Goal: Contribute content: Add original content to the website for others to see

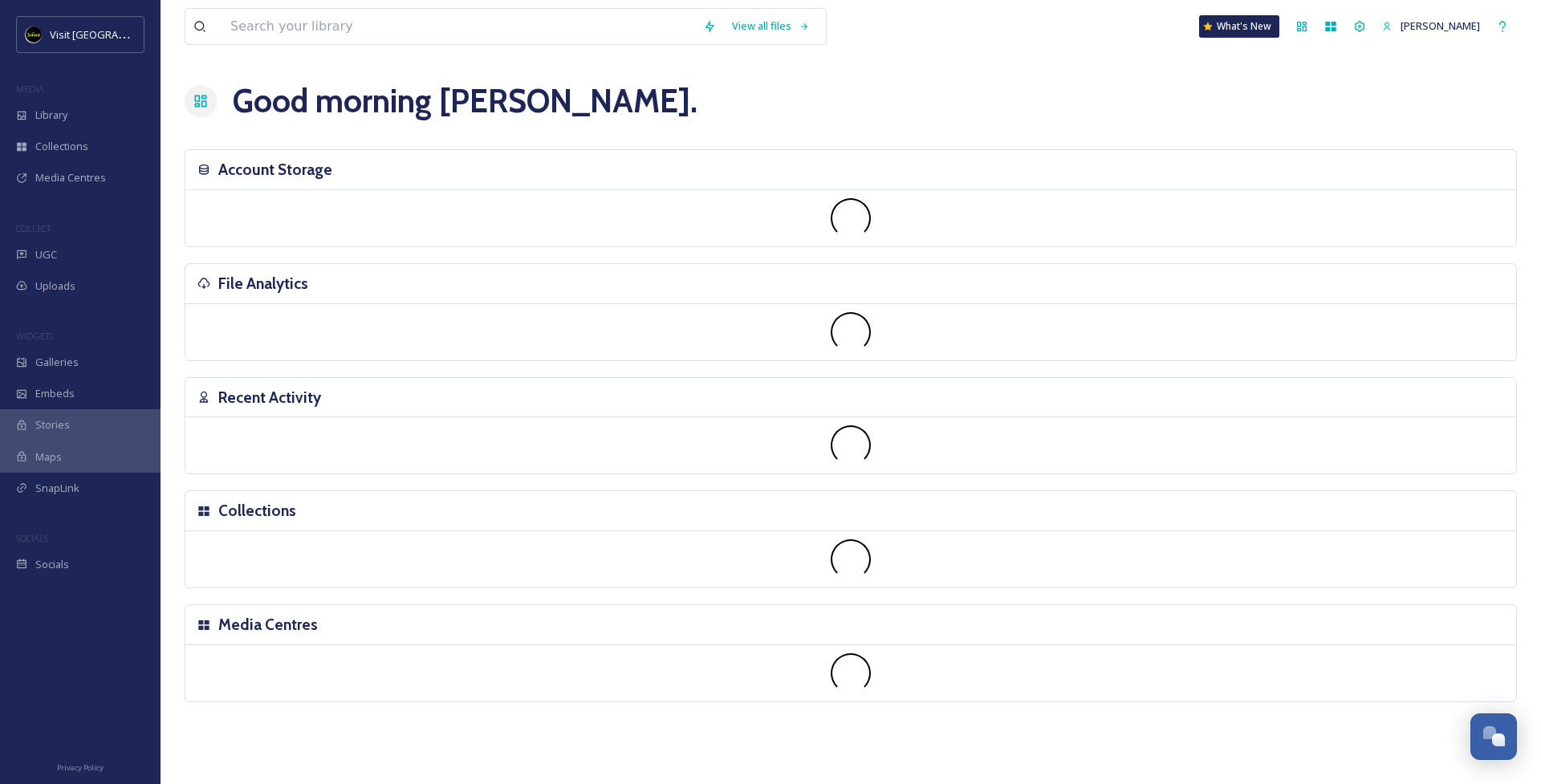
scroll to position [1603, 0]
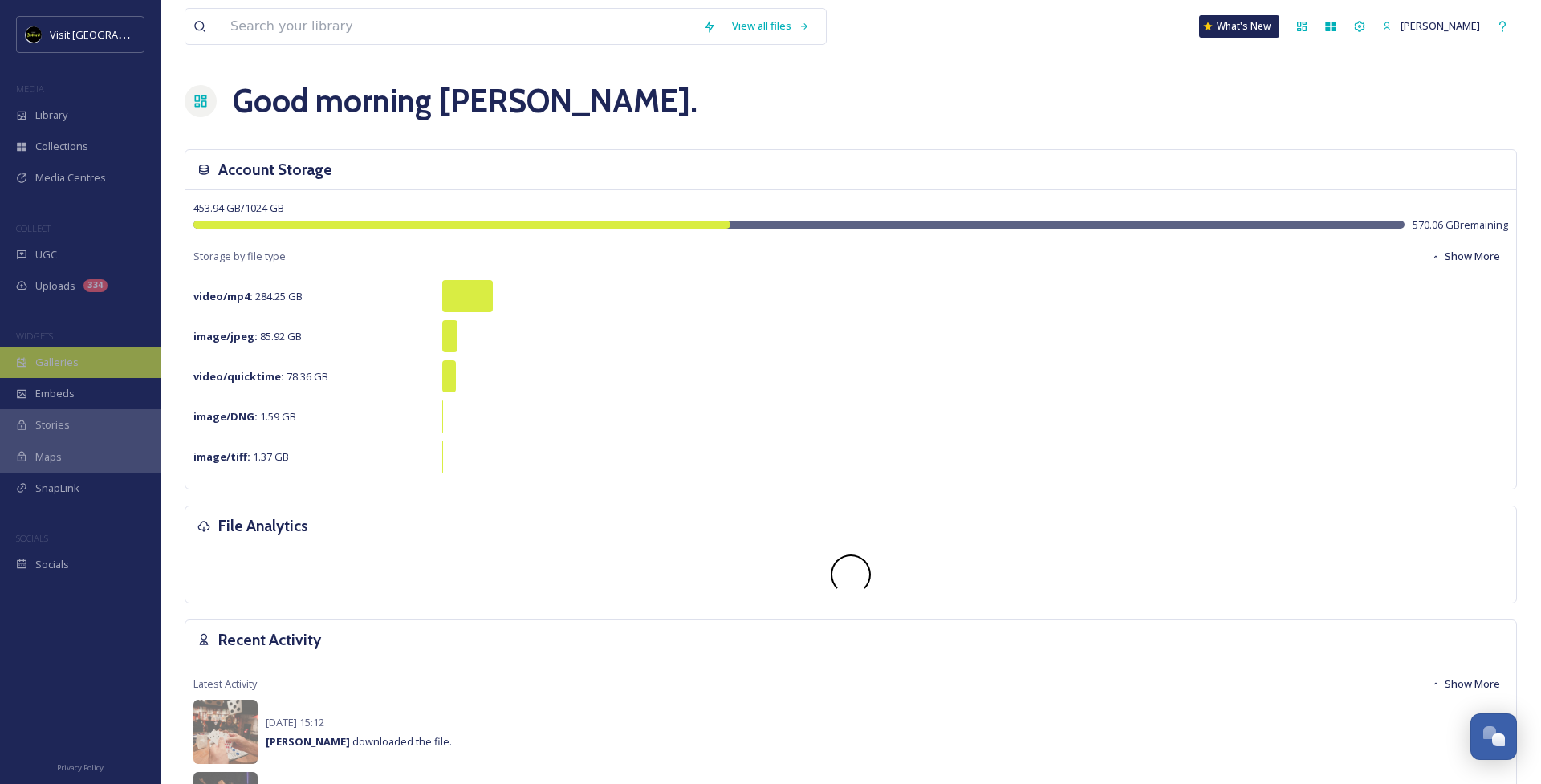
click at [85, 362] on div "Galleries" at bounding box center [80, 362] width 161 height 31
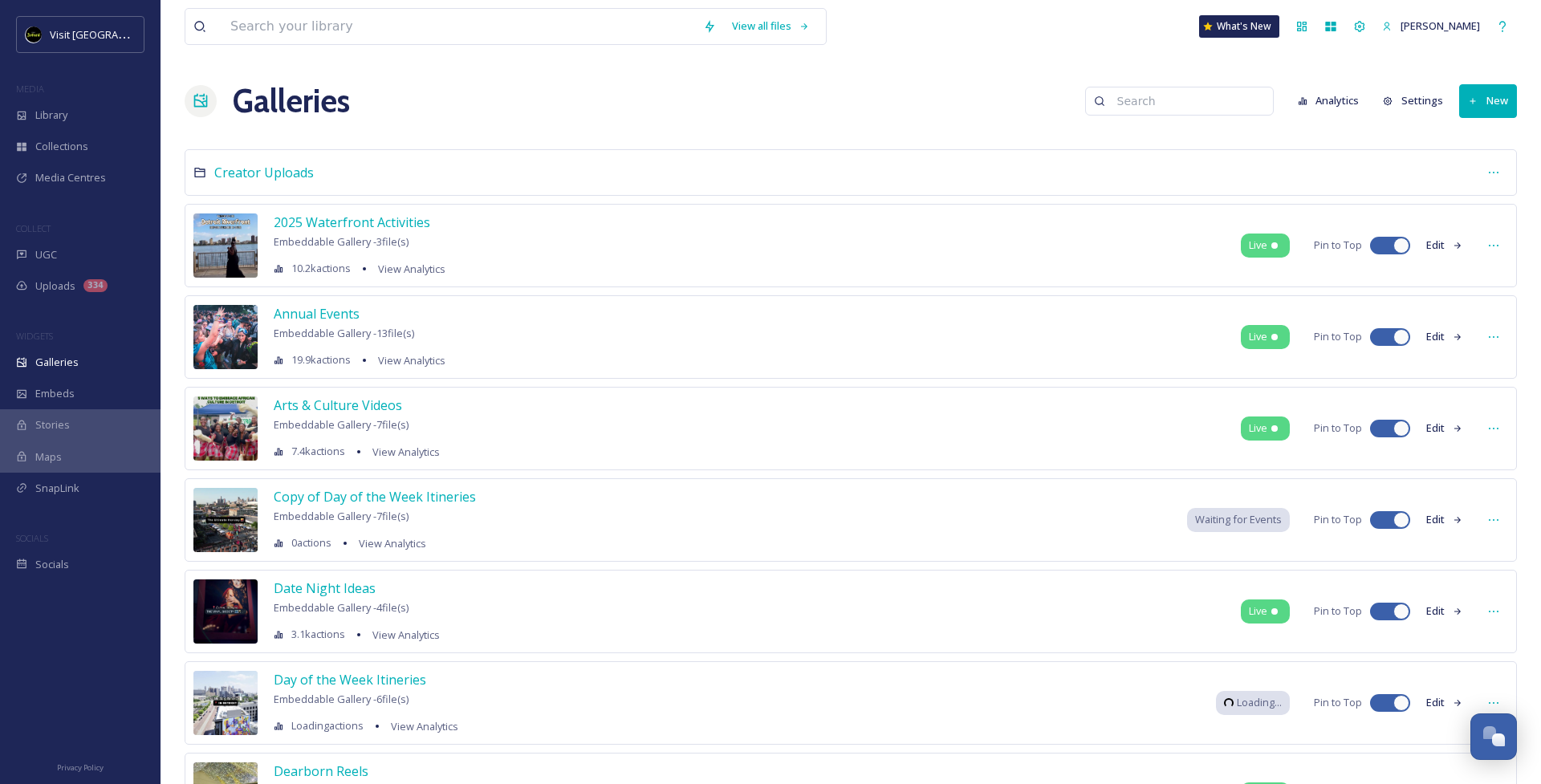
click at [1128, 94] on input at bounding box center [1187, 100] width 156 height 32
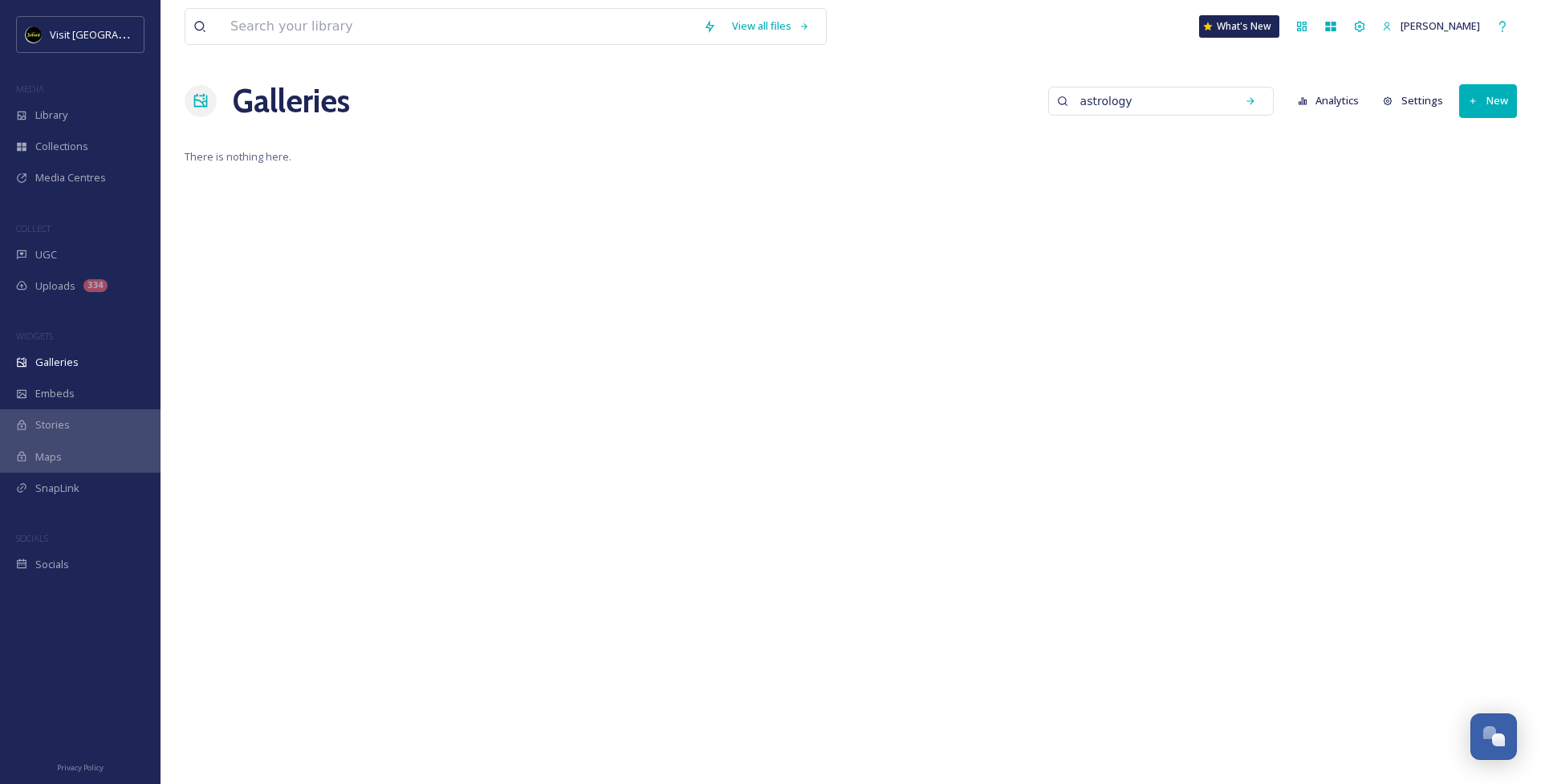
click at [1165, 96] on input "astrology" at bounding box center [1150, 100] width 156 height 32
type input "zodiac"
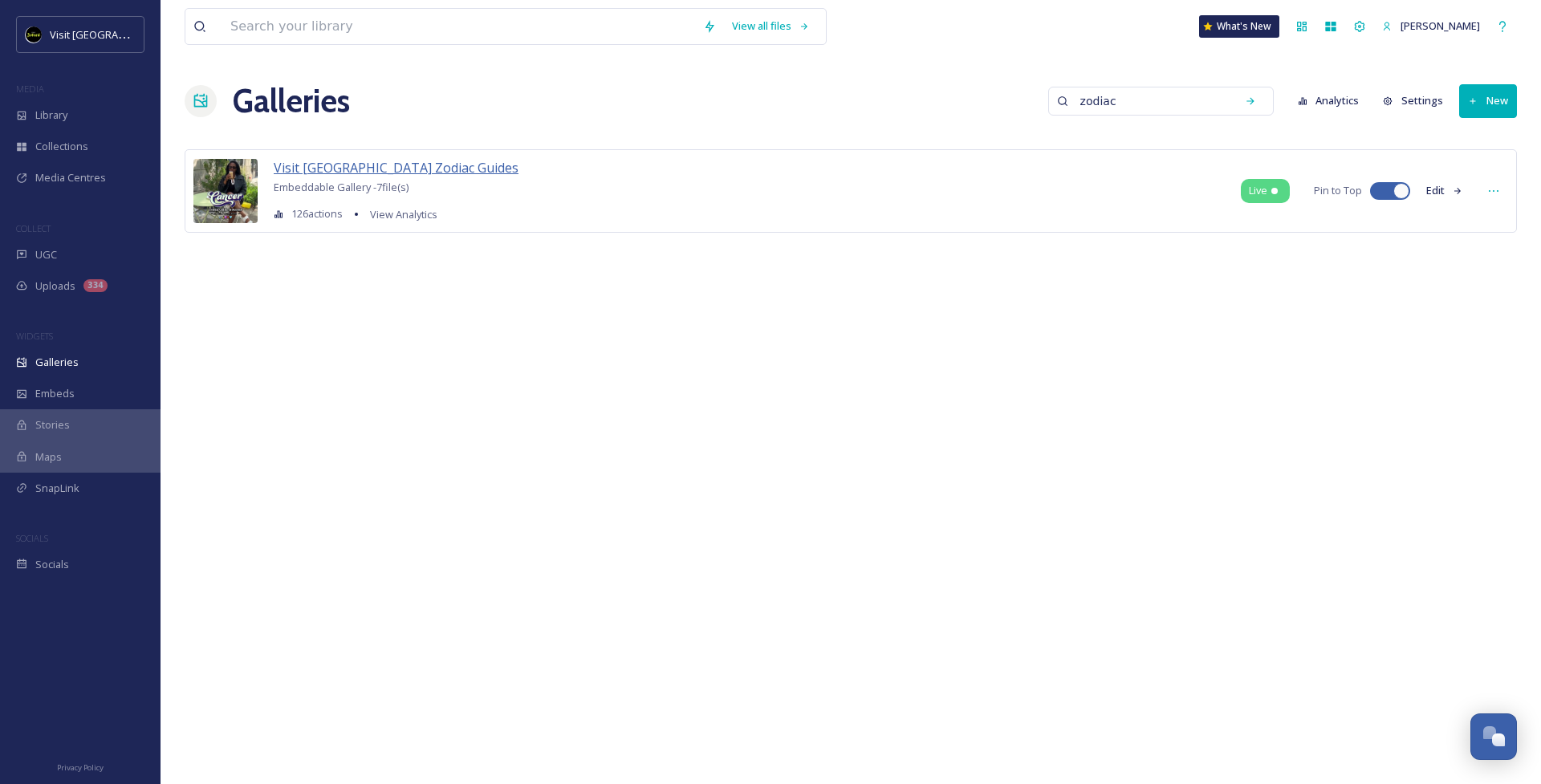
click at [401, 170] on span "Visit [GEOGRAPHIC_DATA] Zodiac Guides" at bounding box center [395, 168] width 244 height 18
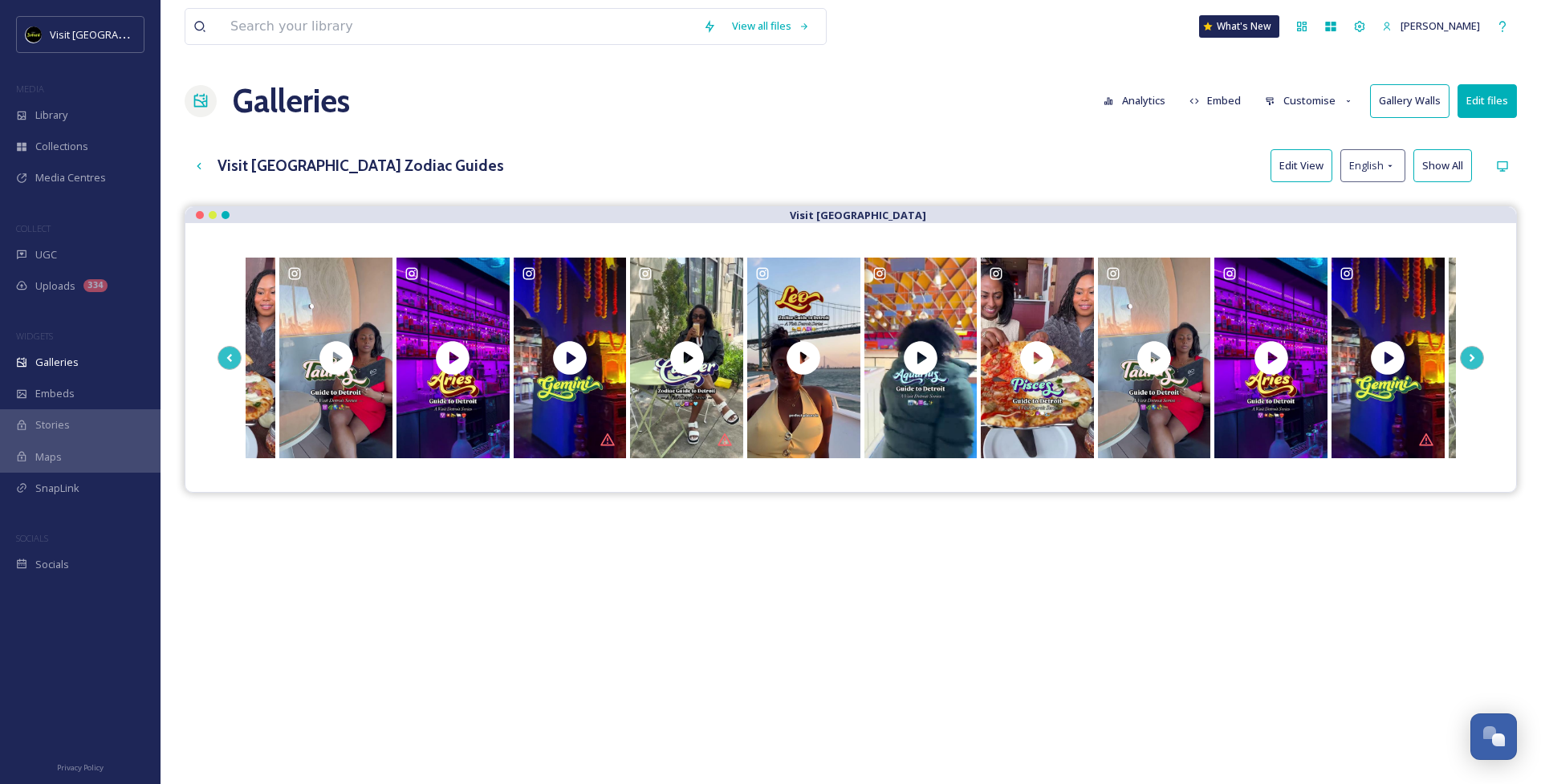
click at [1474, 110] on button "Edit files" at bounding box center [1487, 101] width 59 height 33
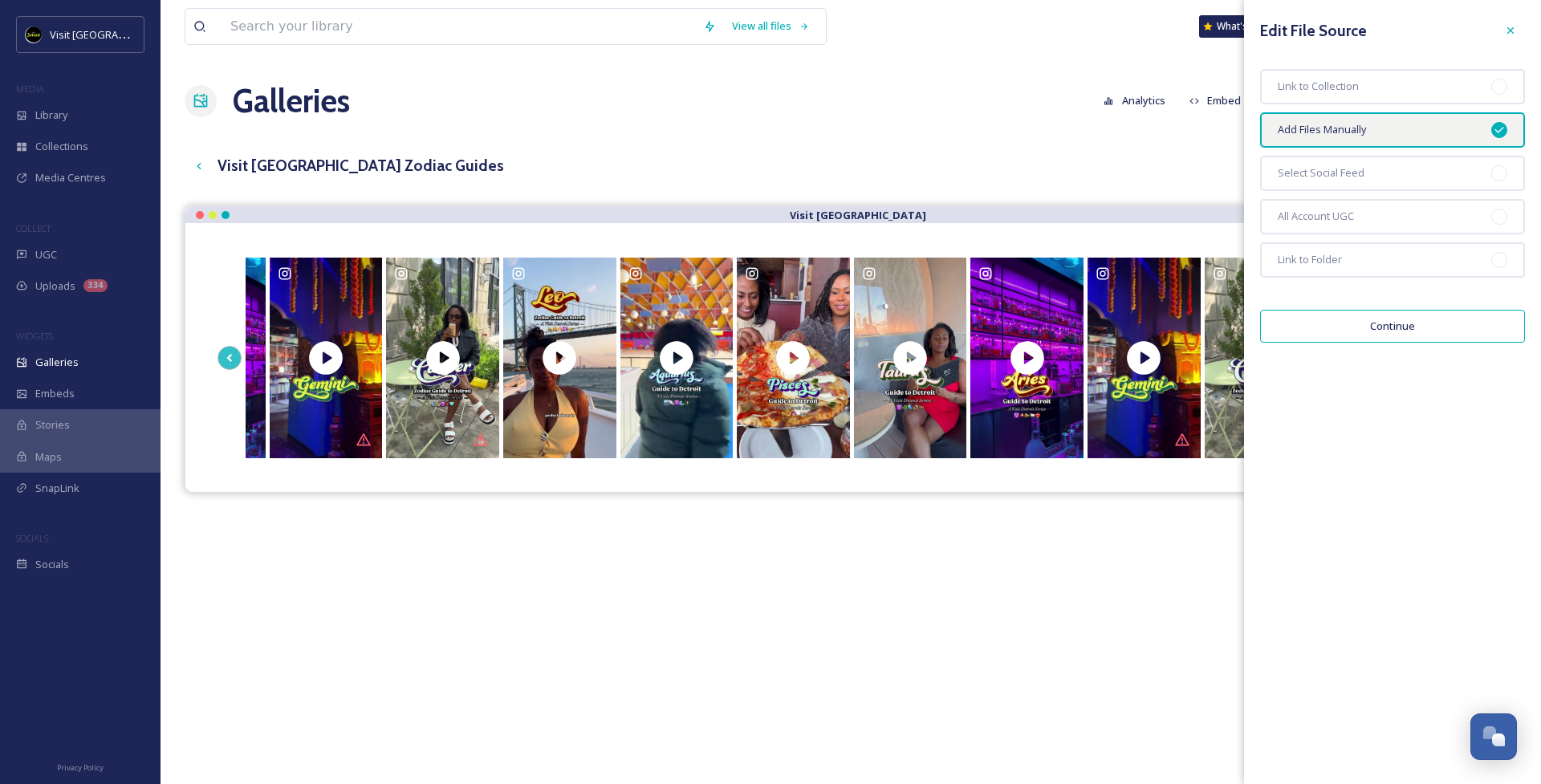
click at [1386, 318] on button "Continue" at bounding box center [1393, 326] width 265 height 33
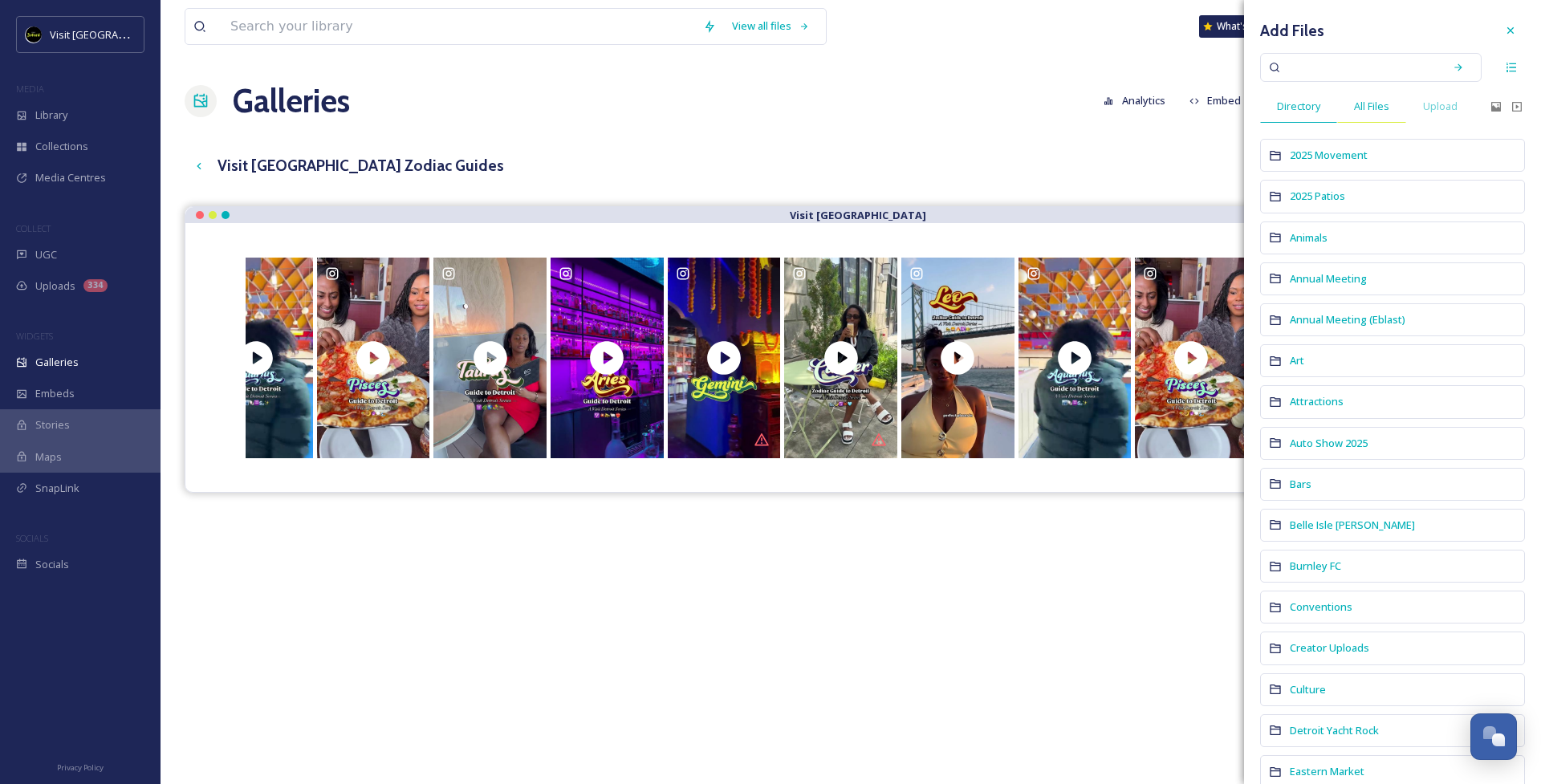
click at [1384, 107] on span "All Files" at bounding box center [1372, 106] width 35 height 16
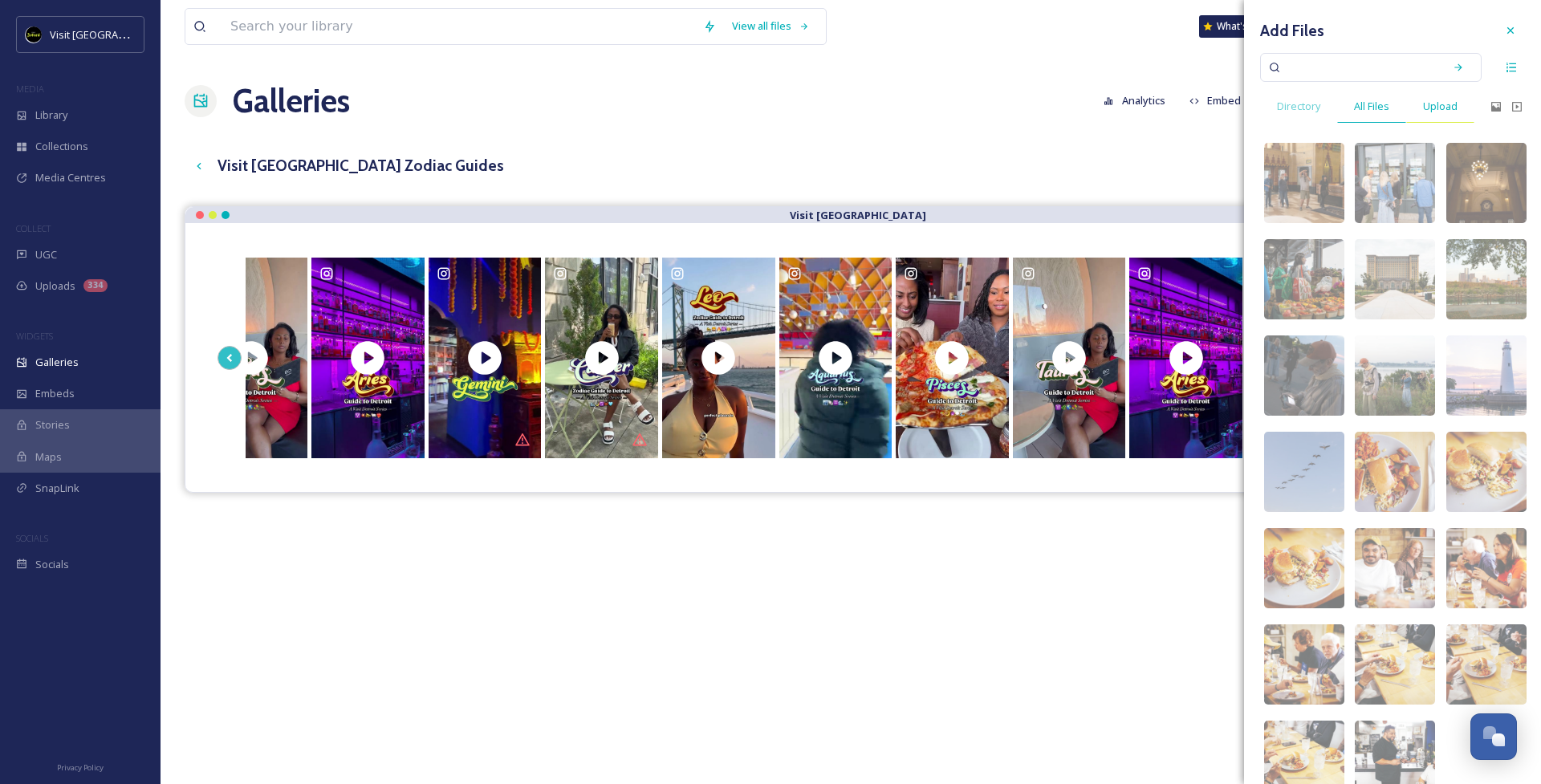
click at [1451, 105] on span "Upload" at bounding box center [1440, 106] width 34 height 16
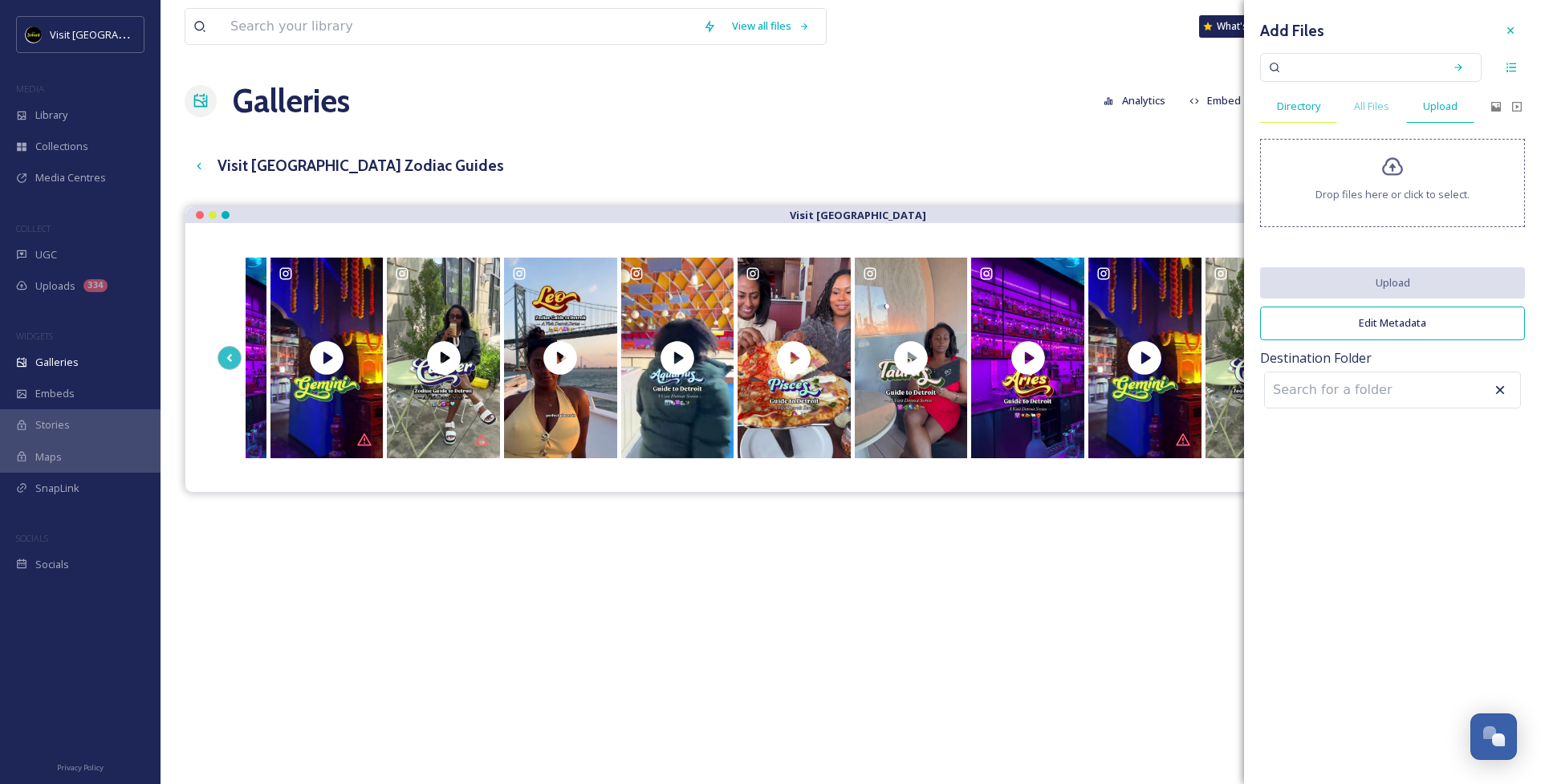
click at [1294, 108] on span "Directory" at bounding box center [1298, 106] width 44 height 16
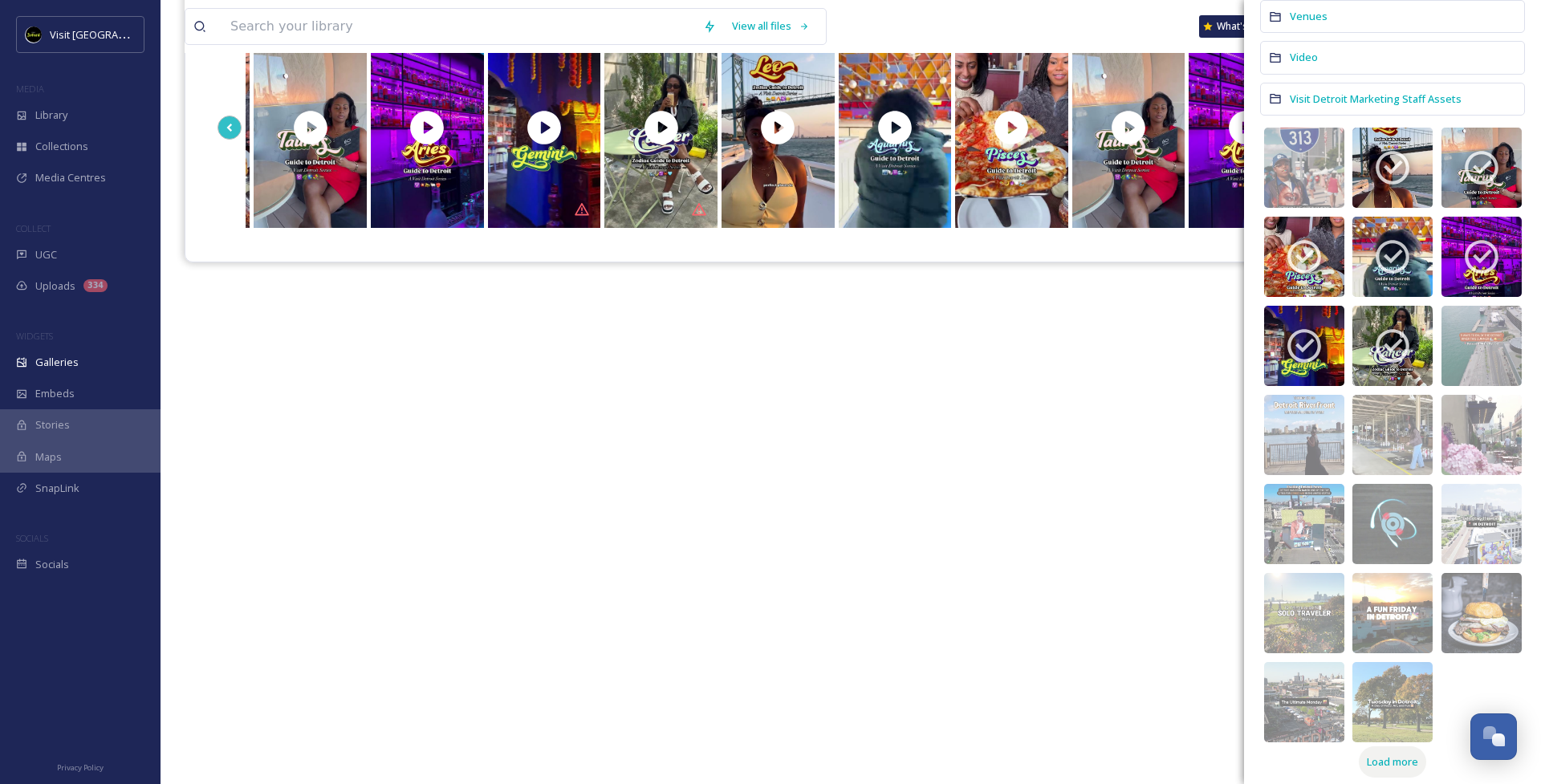
scroll to position [231, 0]
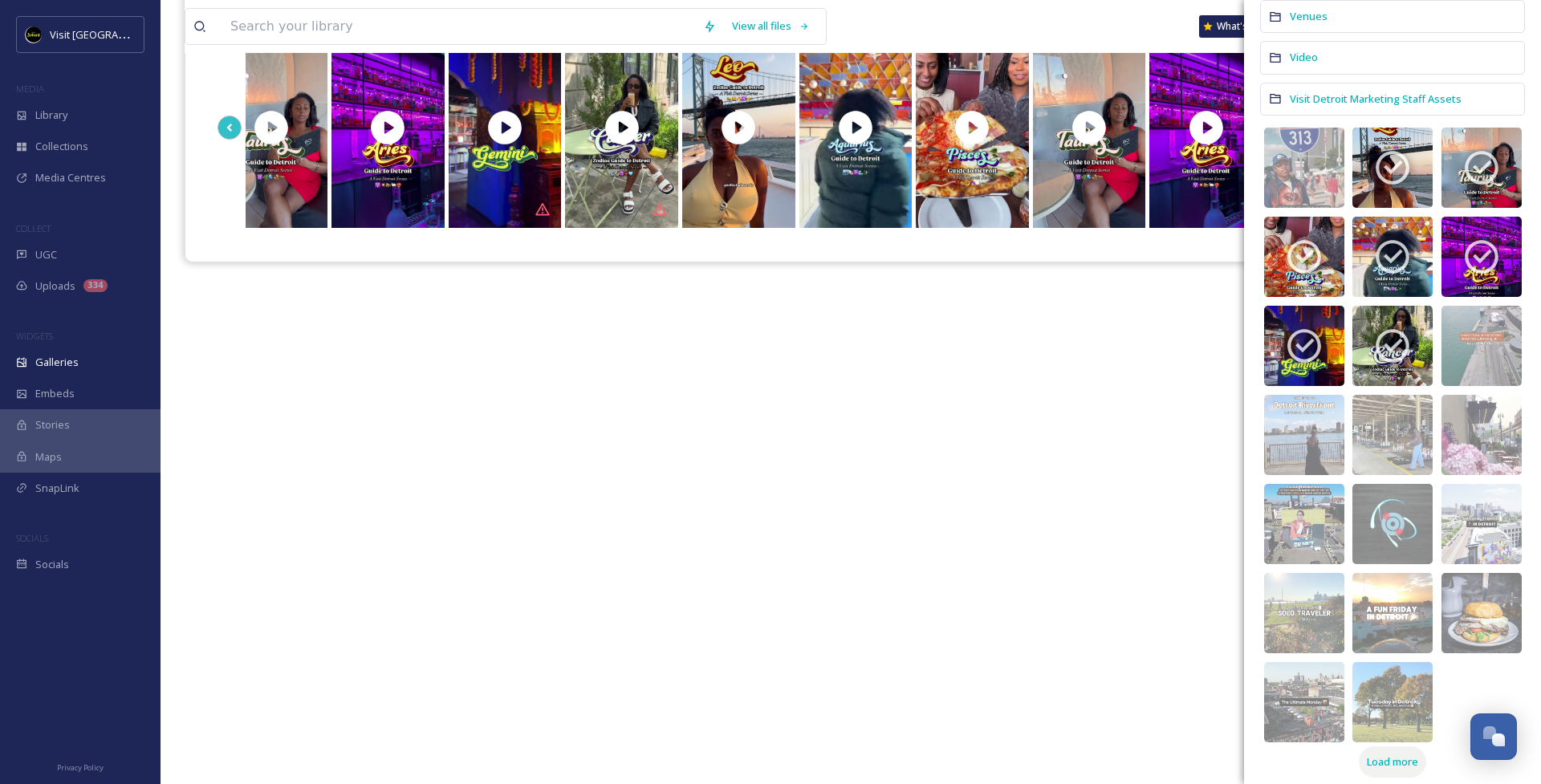
click at [1399, 755] on span "Load more" at bounding box center [1392, 763] width 52 height 16
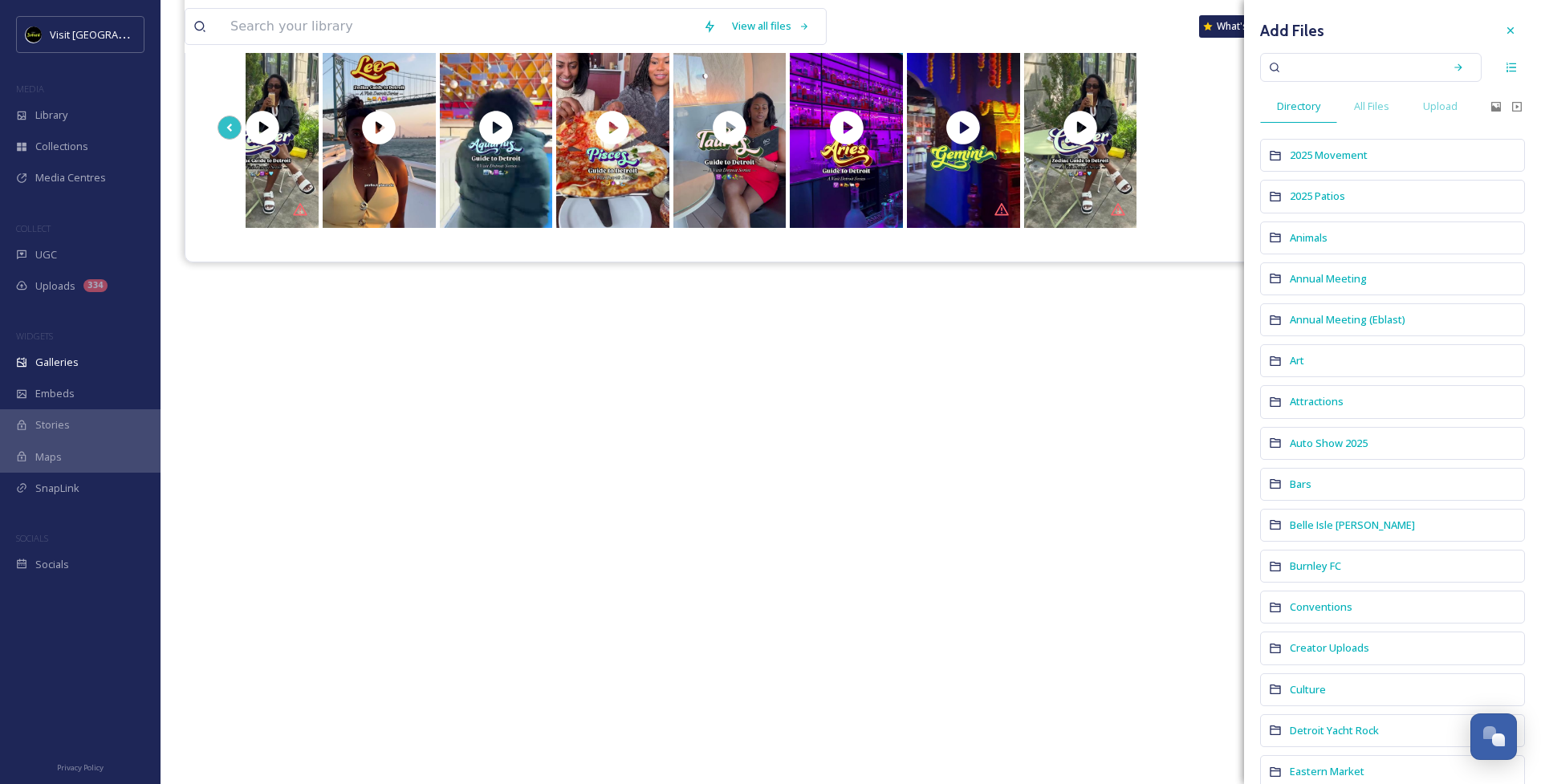
scroll to position [0, 0]
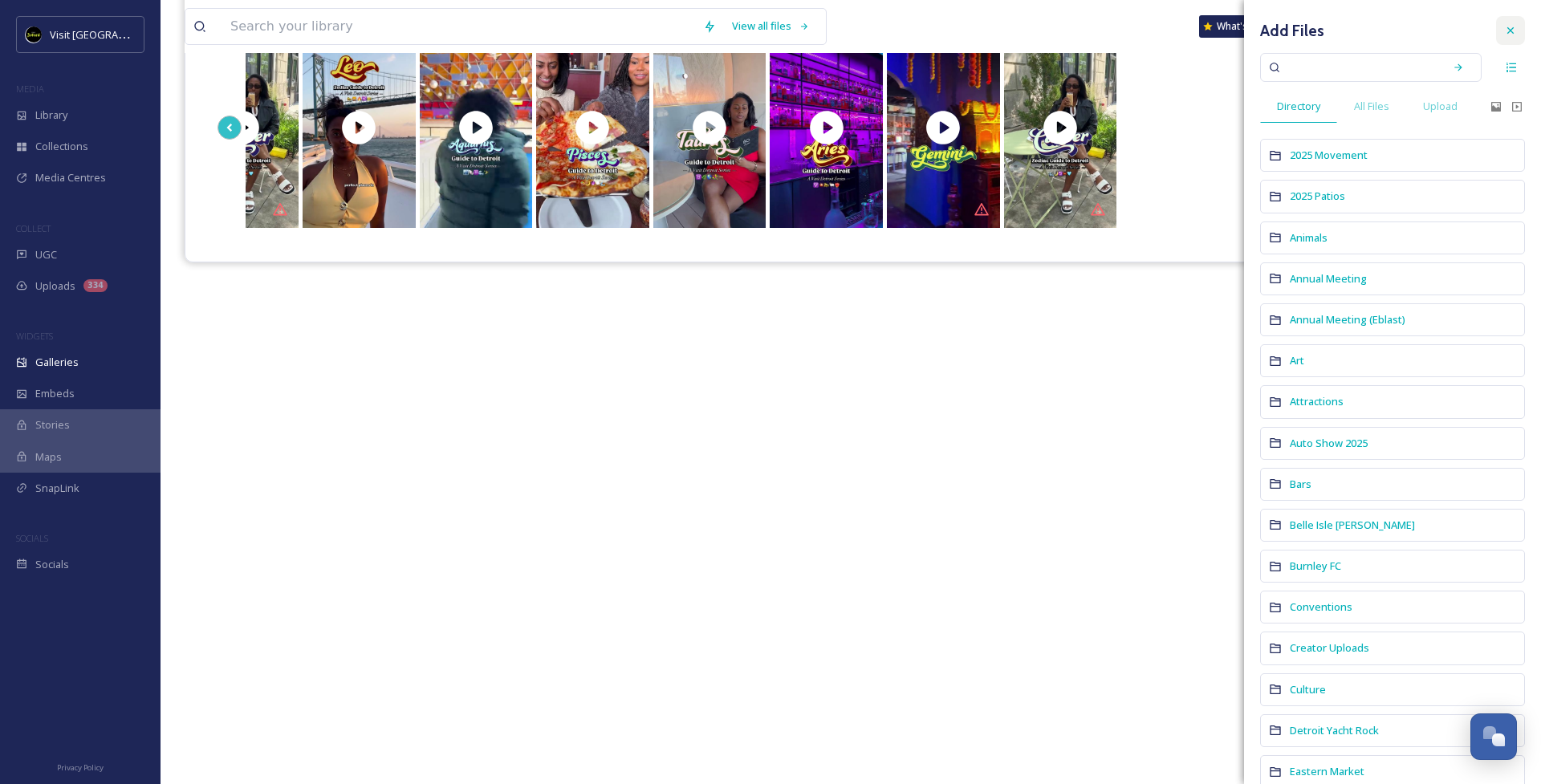
click at [1518, 26] on div at bounding box center [1511, 30] width 29 height 29
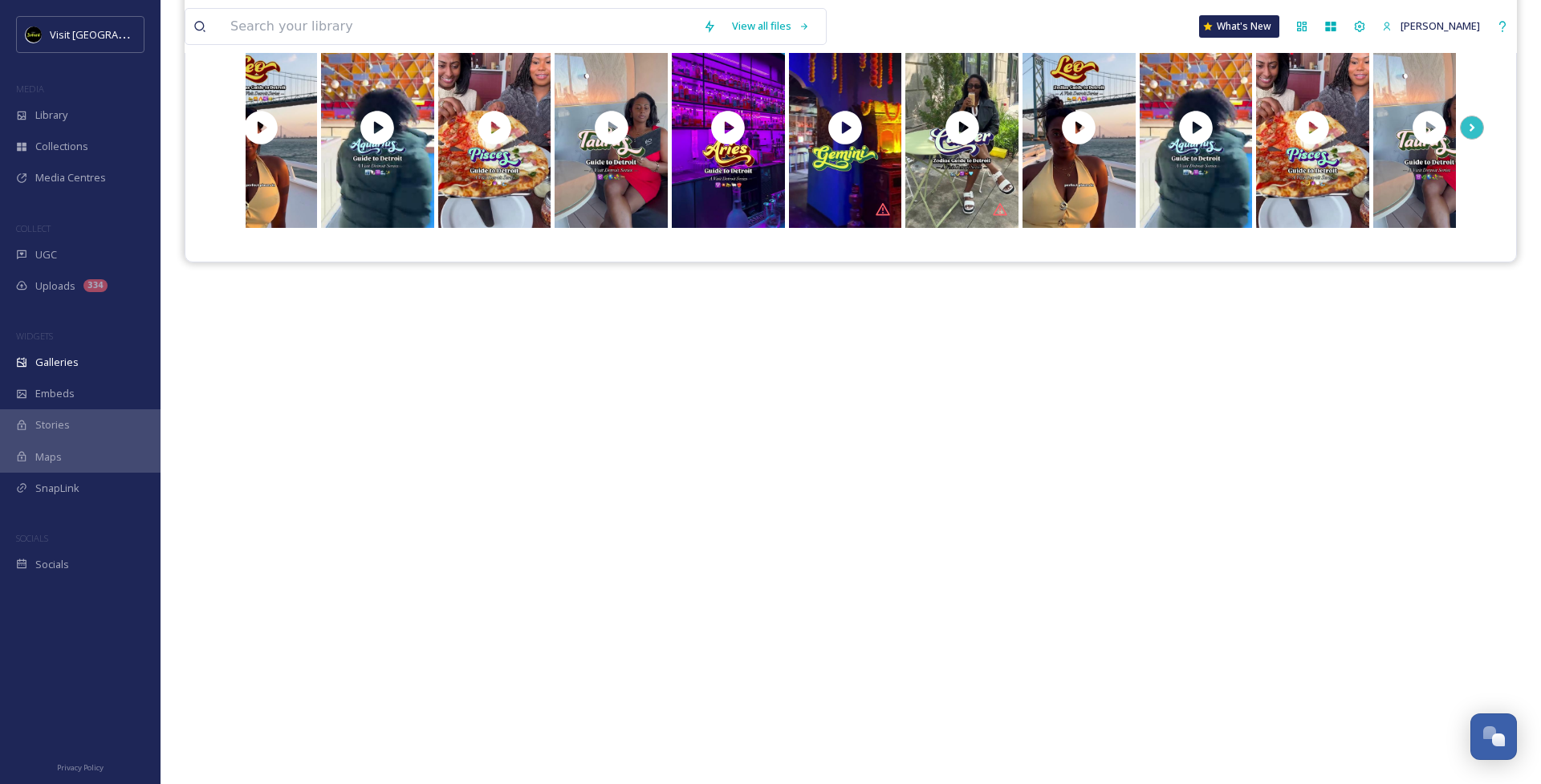
click at [1047, 367] on div "Visit [GEOGRAPHIC_DATA]" at bounding box center [851, 367] width 1333 height 784
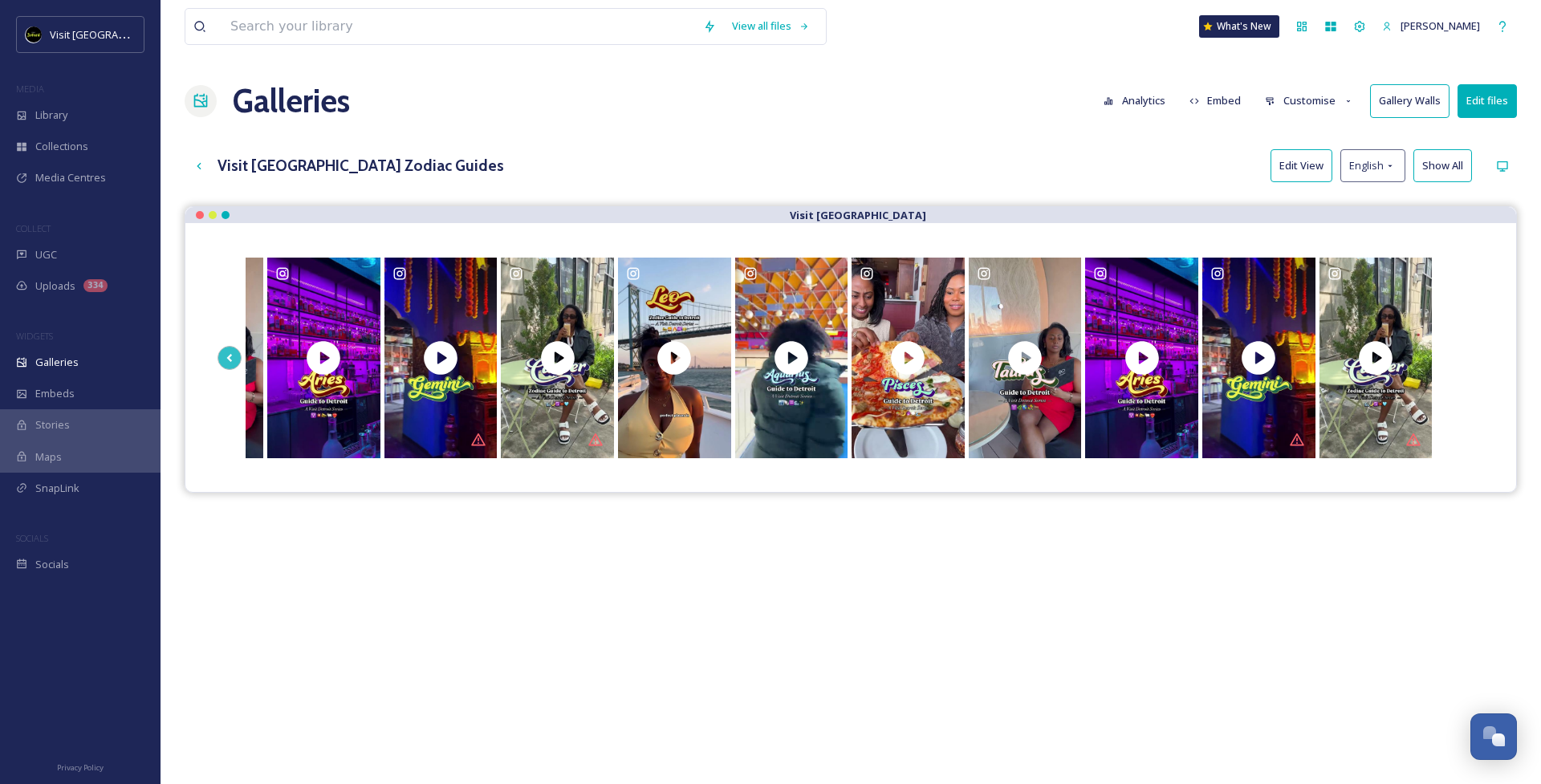
click at [1298, 100] on button "Customise" at bounding box center [1310, 100] width 105 height 31
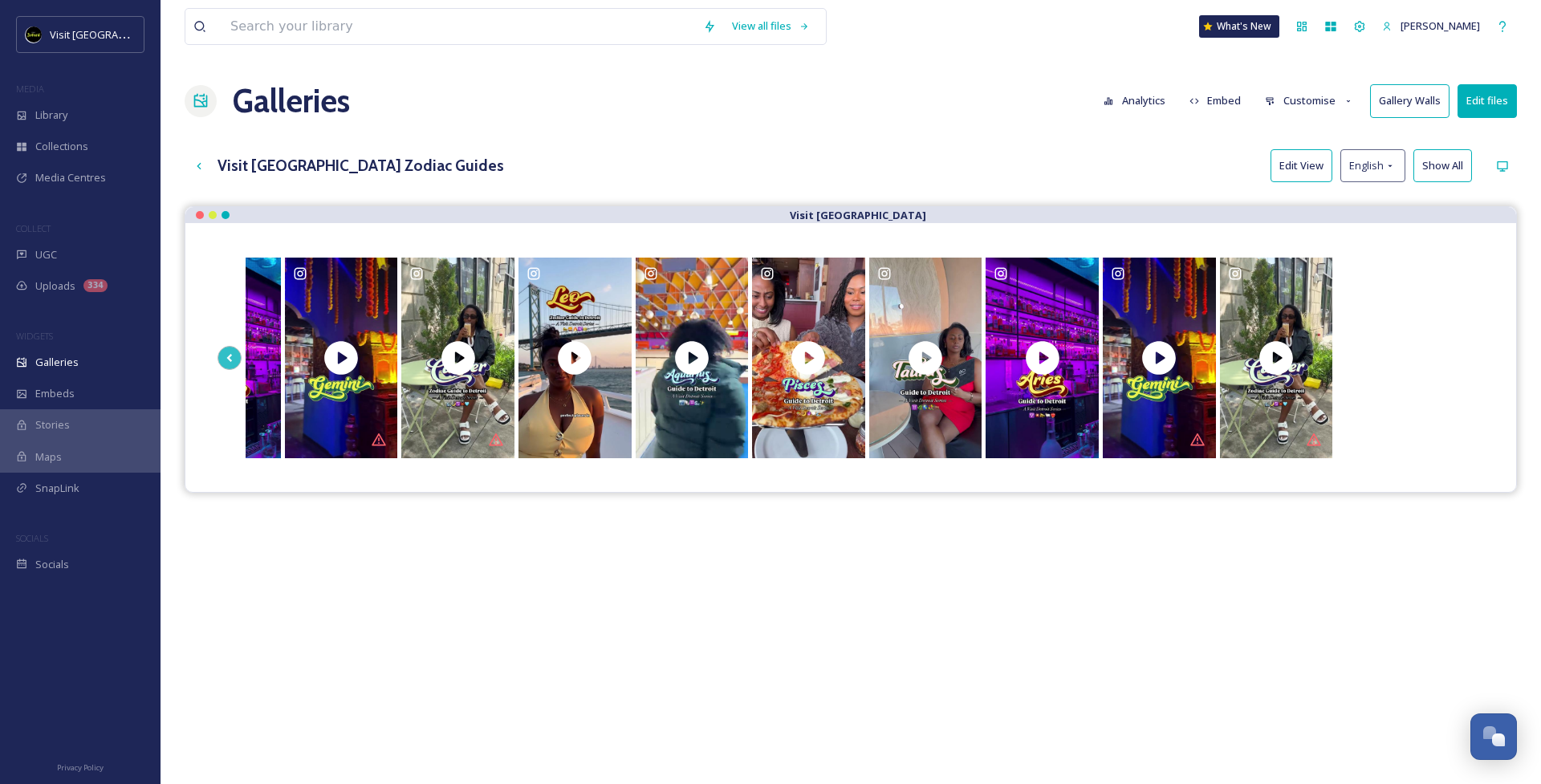
click at [1199, 158] on div "Visit [GEOGRAPHIC_DATA] Zodiac Guides Edit View English Show All" at bounding box center [851, 166] width 1333 height 33
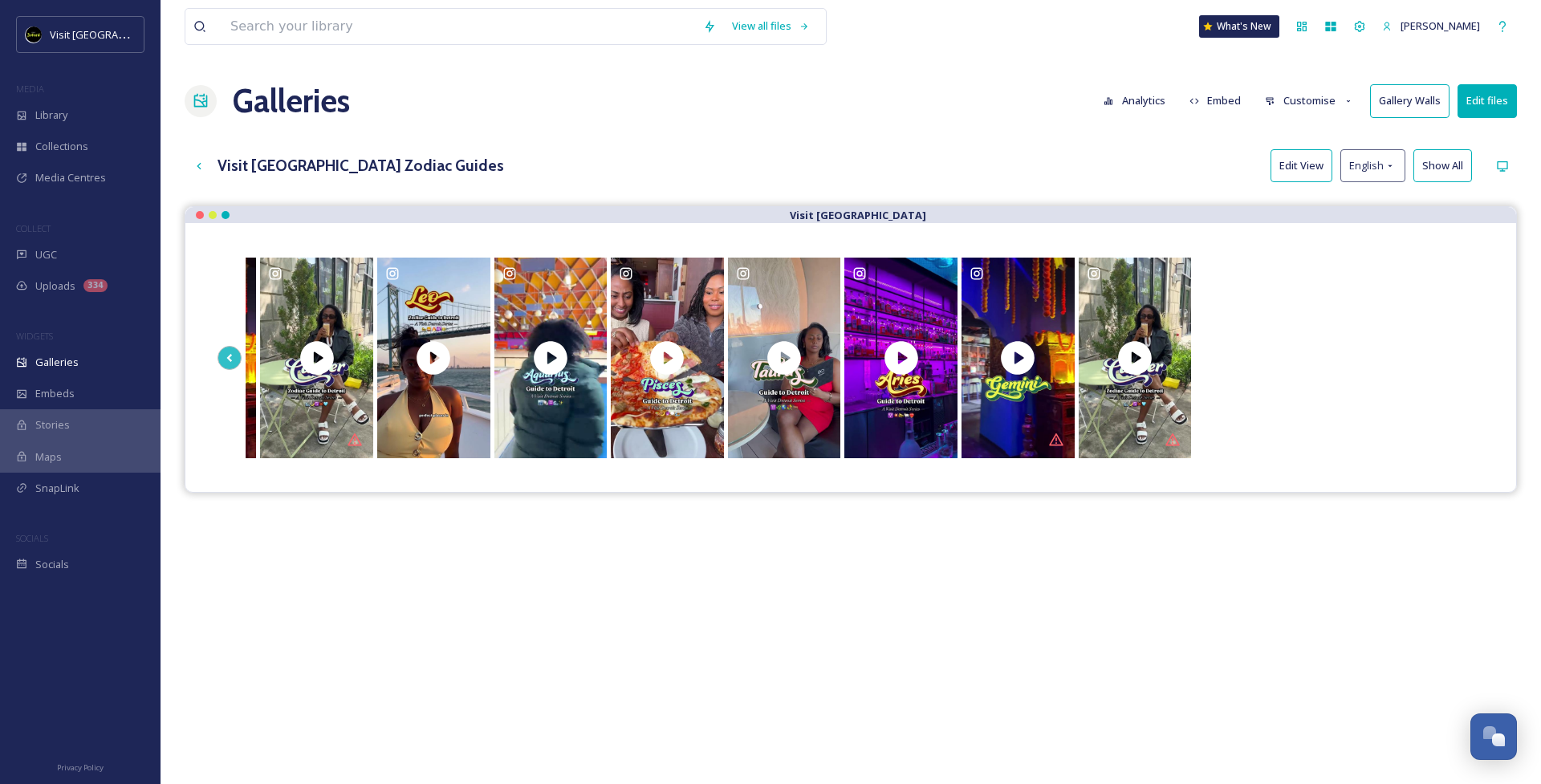
click at [1313, 170] on button "Edit View" at bounding box center [1301, 166] width 61 height 33
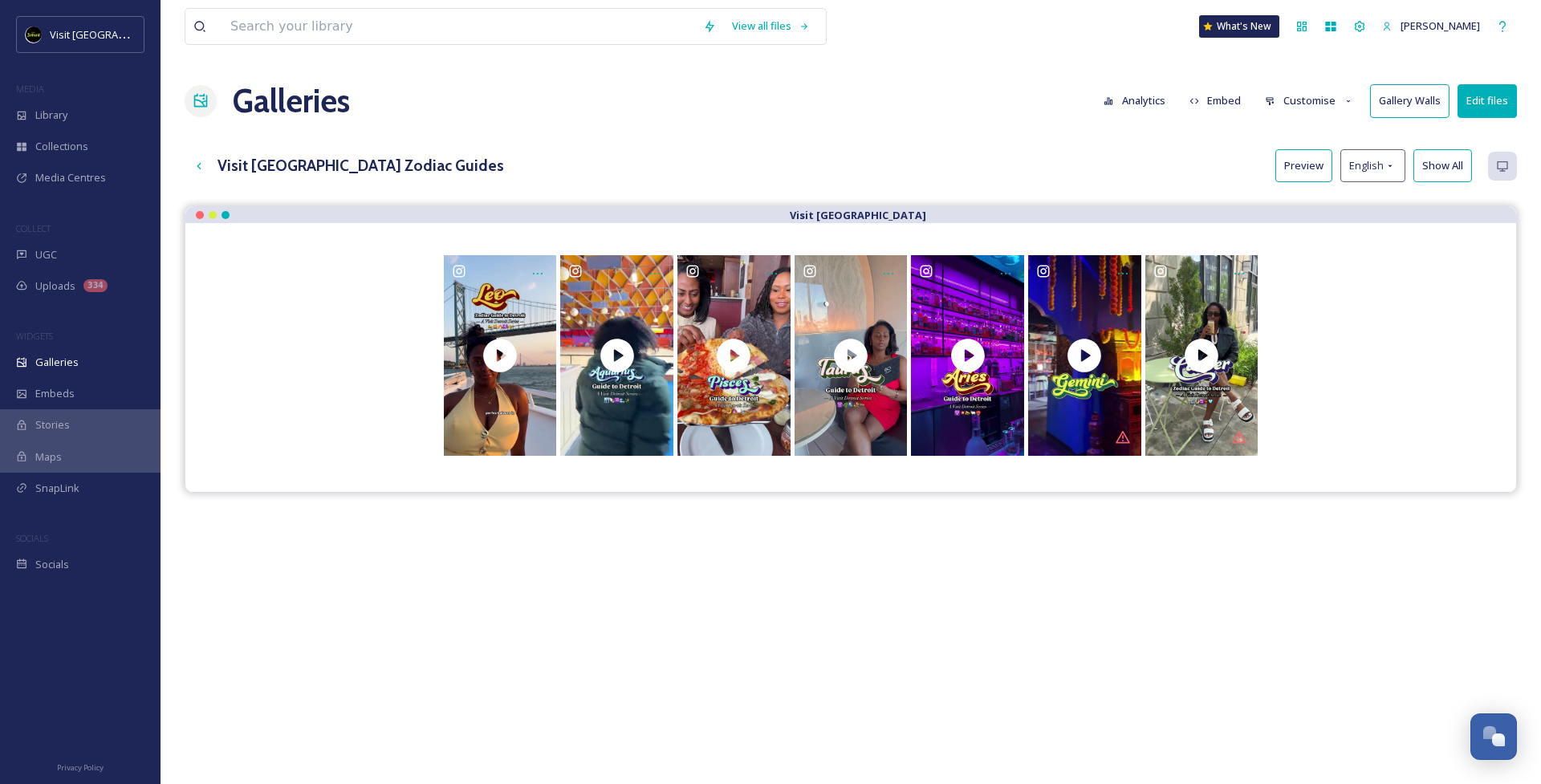
click at [1481, 103] on button "Edit files" at bounding box center [1487, 101] width 59 height 33
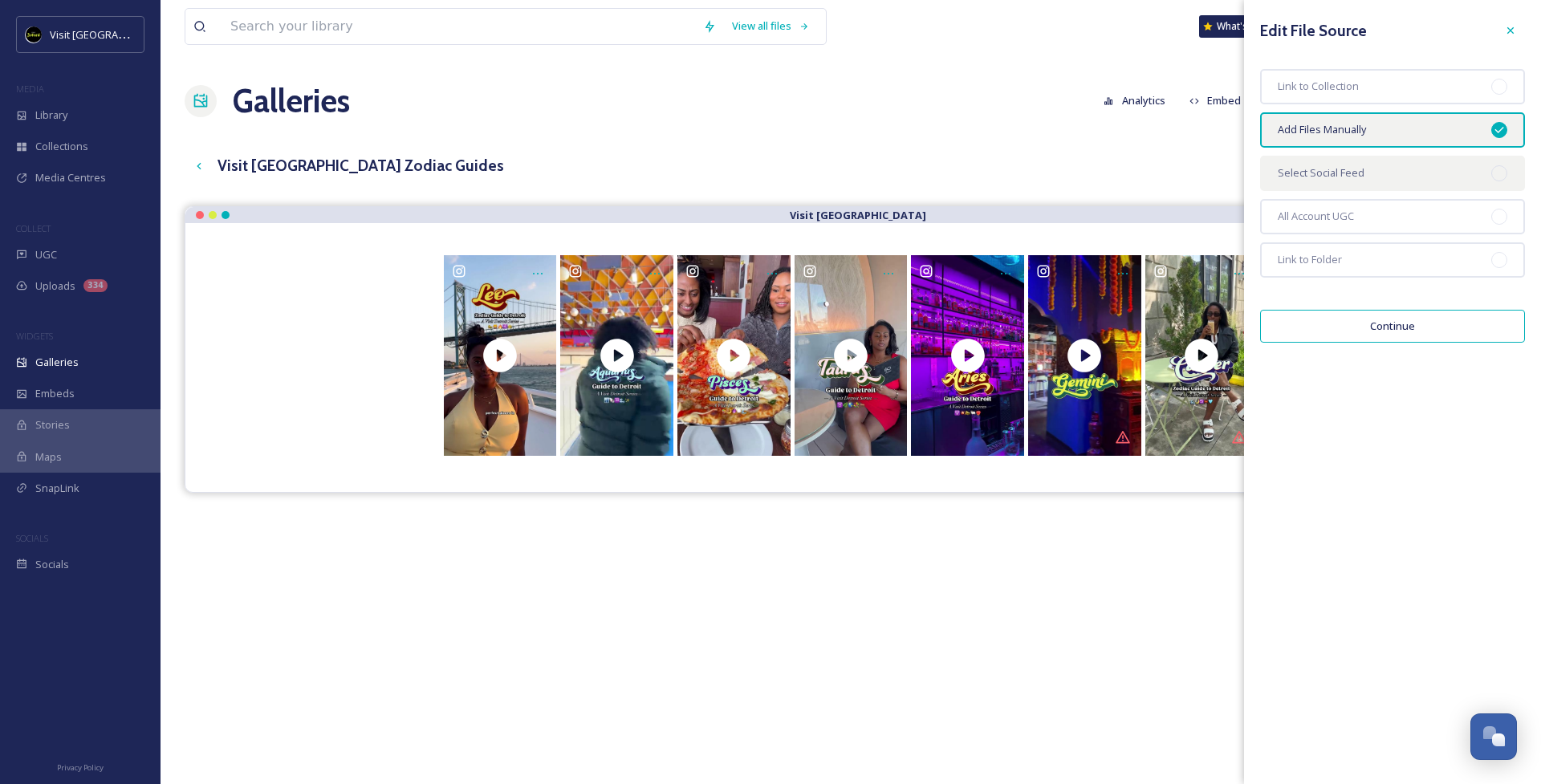
click at [1383, 178] on div "Select Social Feed" at bounding box center [1393, 173] width 265 height 35
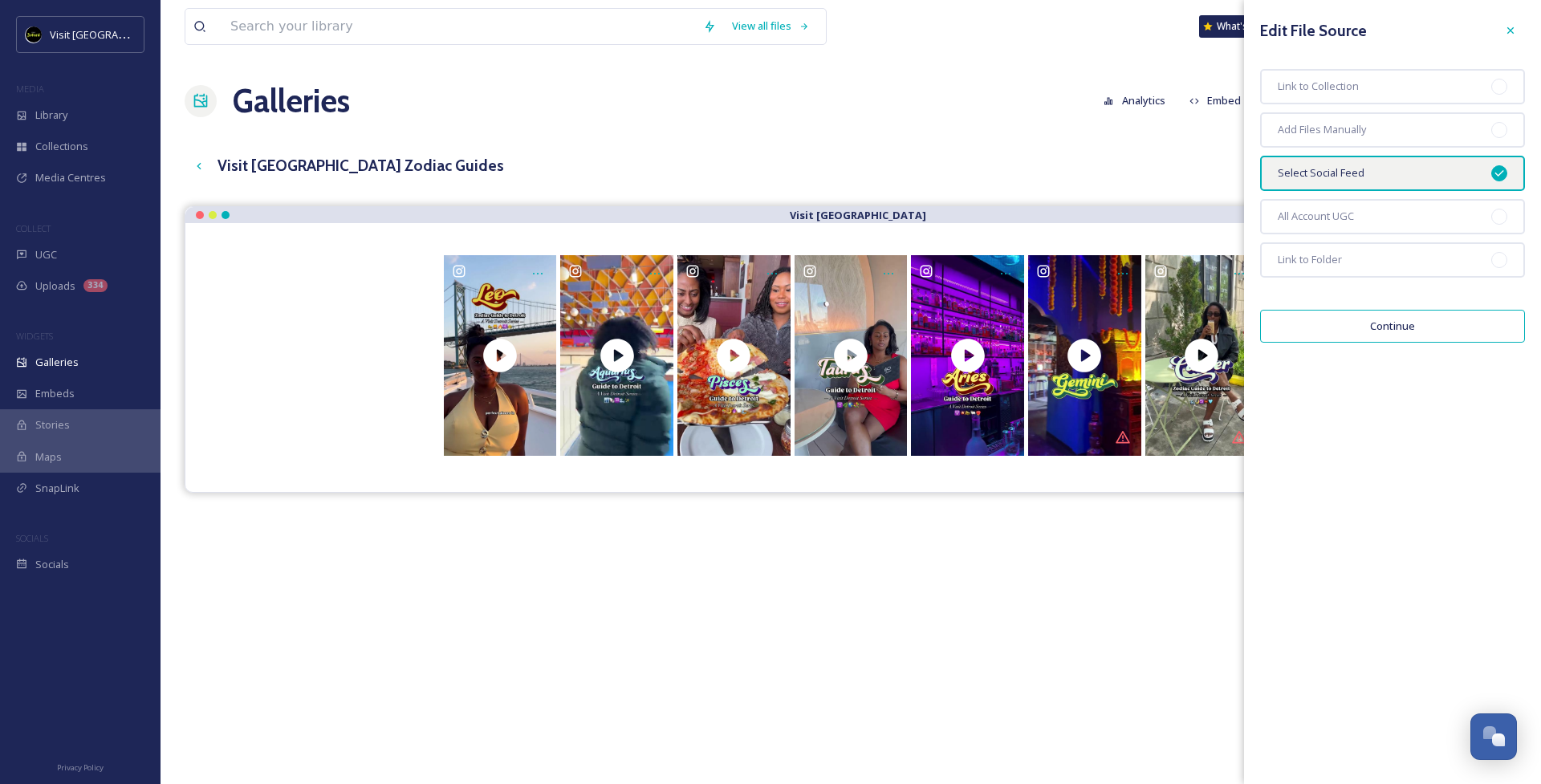
click at [1414, 321] on button "Continue" at bounding box center [1393, 326] width 265 height 33
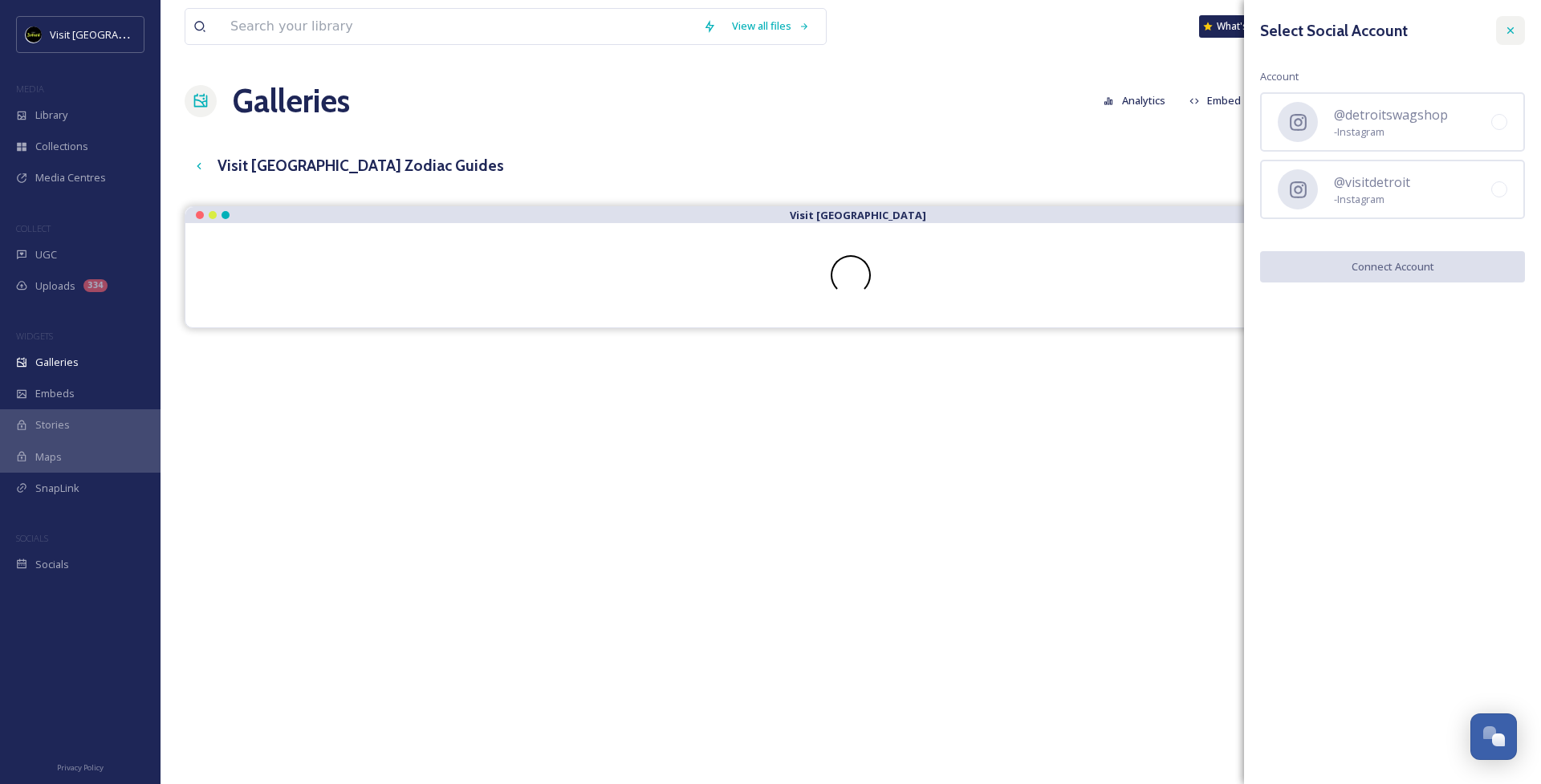
click at [1518, 22] on div at bounding box center [1511, 30] width 29 height 29
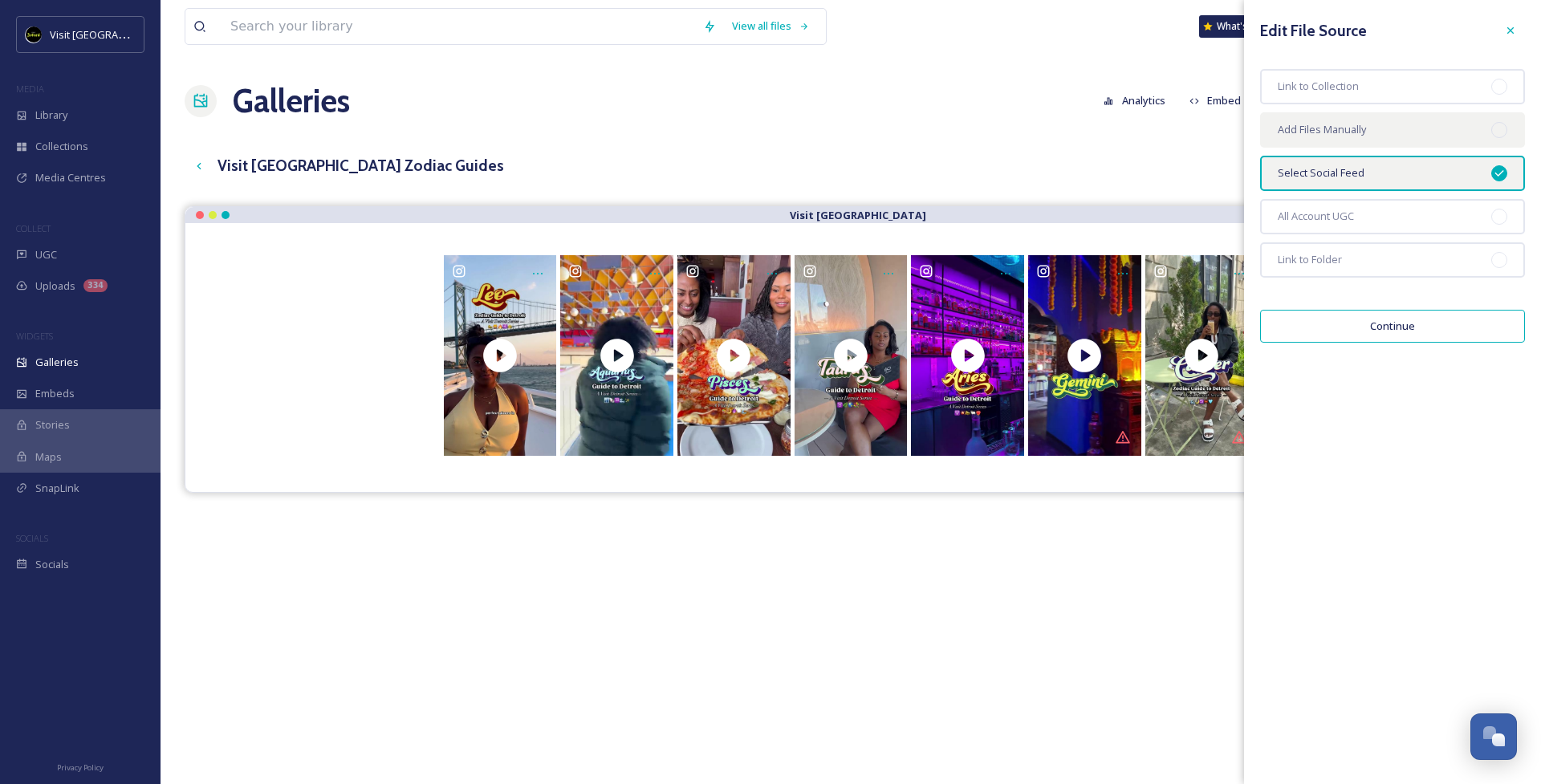
click at [1416, 123] on div "Add Files Manually" at bounding box center [1393, 130] width 265 height 35
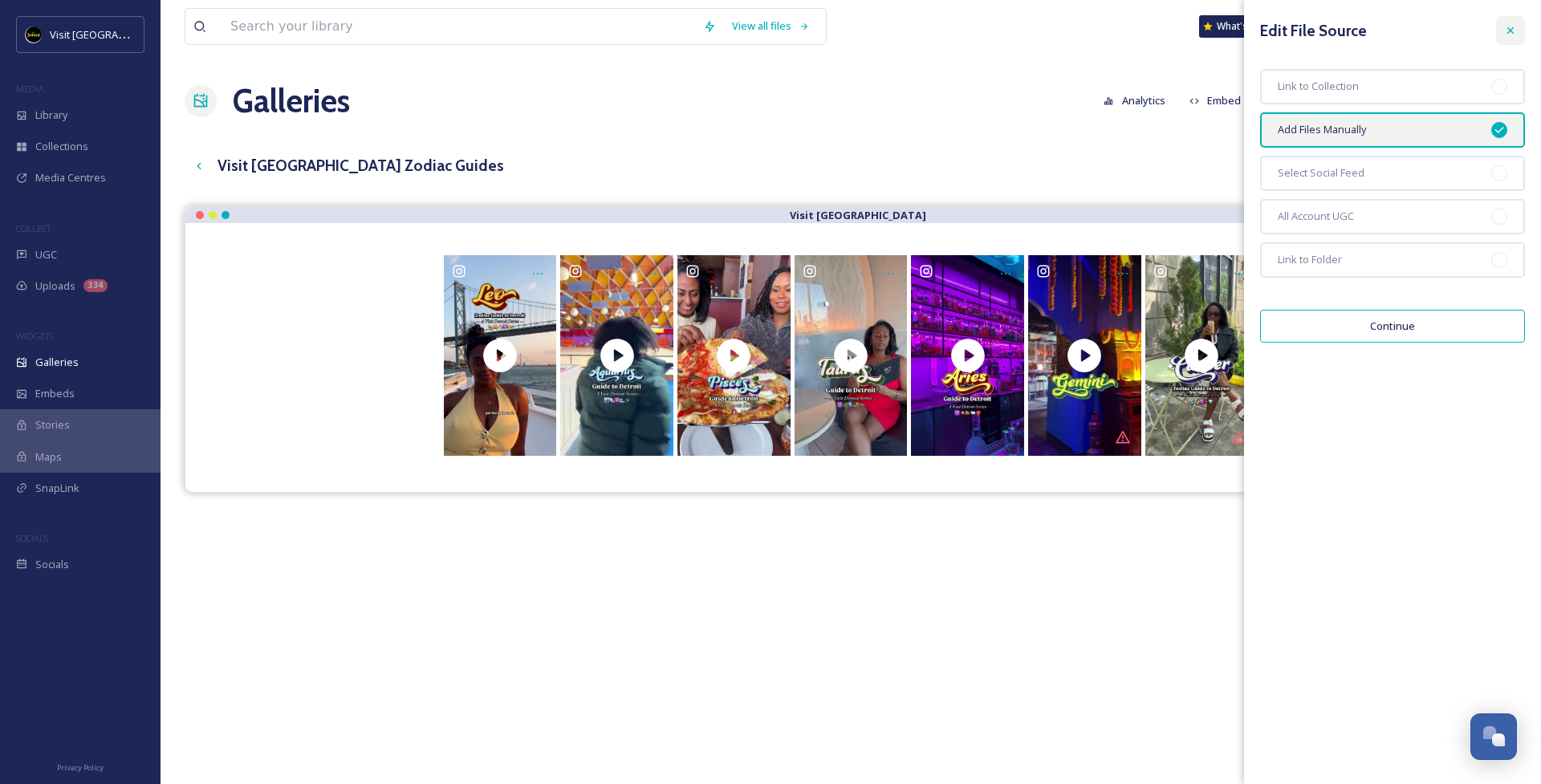
click at [1503, 28] on div at bounding box center [1511, 30] width 29 height 29
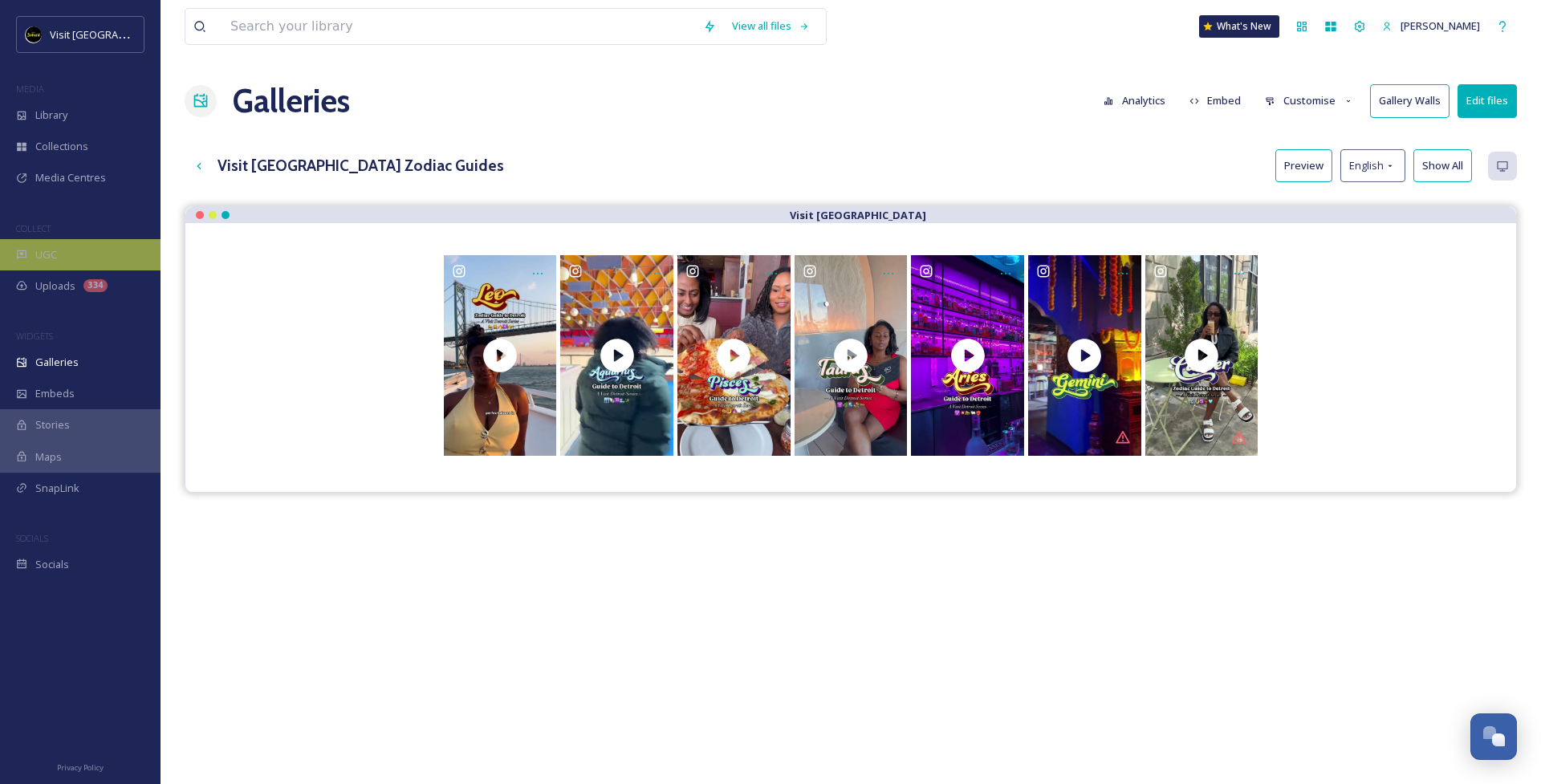
click at [90, 261] on div "UGC" at bounding box center [80, 255] width 161 height 31
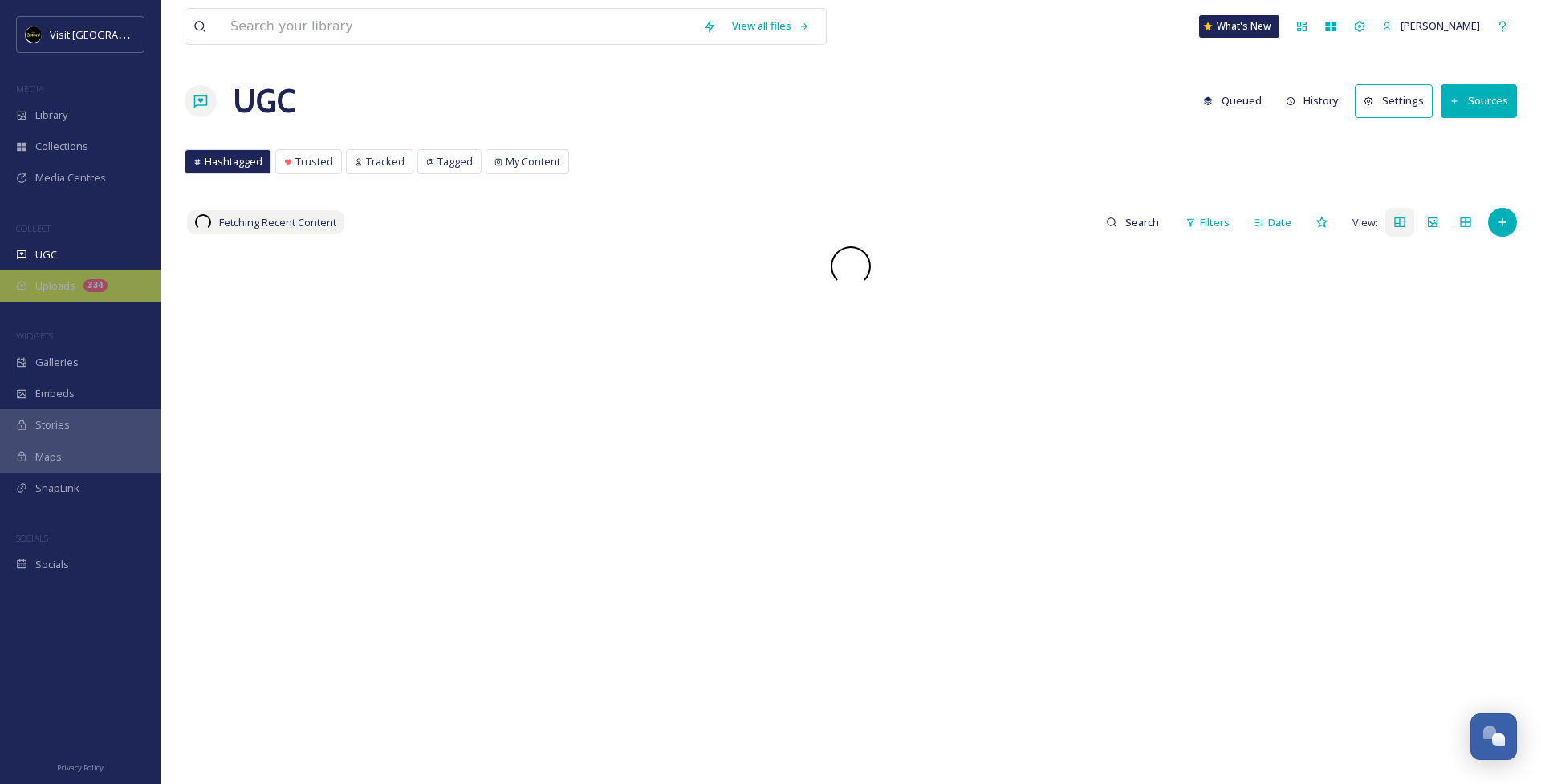
click at [71, 290] on span "Uploads" at bounding box center [55, 286] width 40 height 16
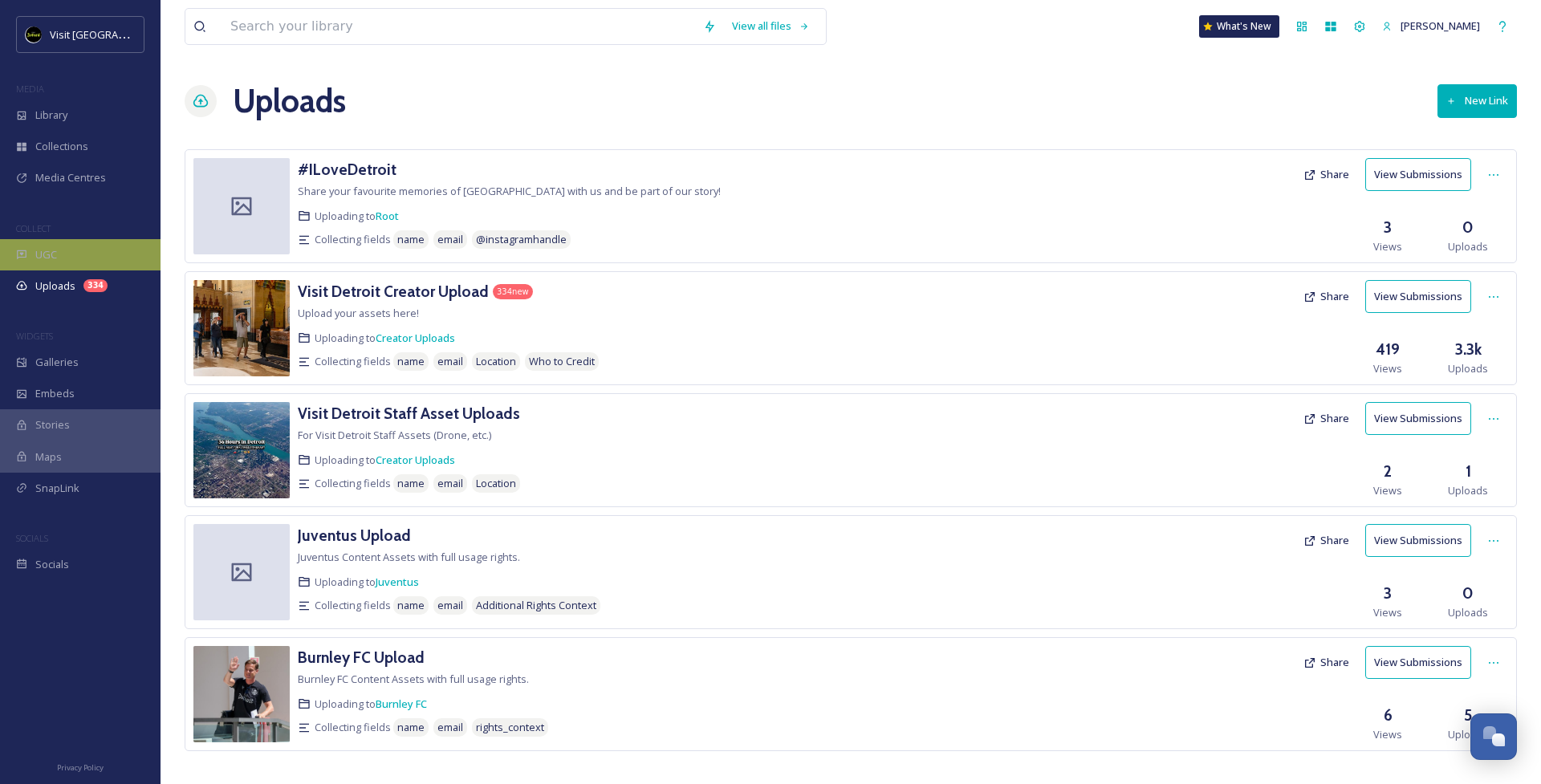
click at [110, 255] on div "UGC" at bounding box center [80, 255] width 161 height 31
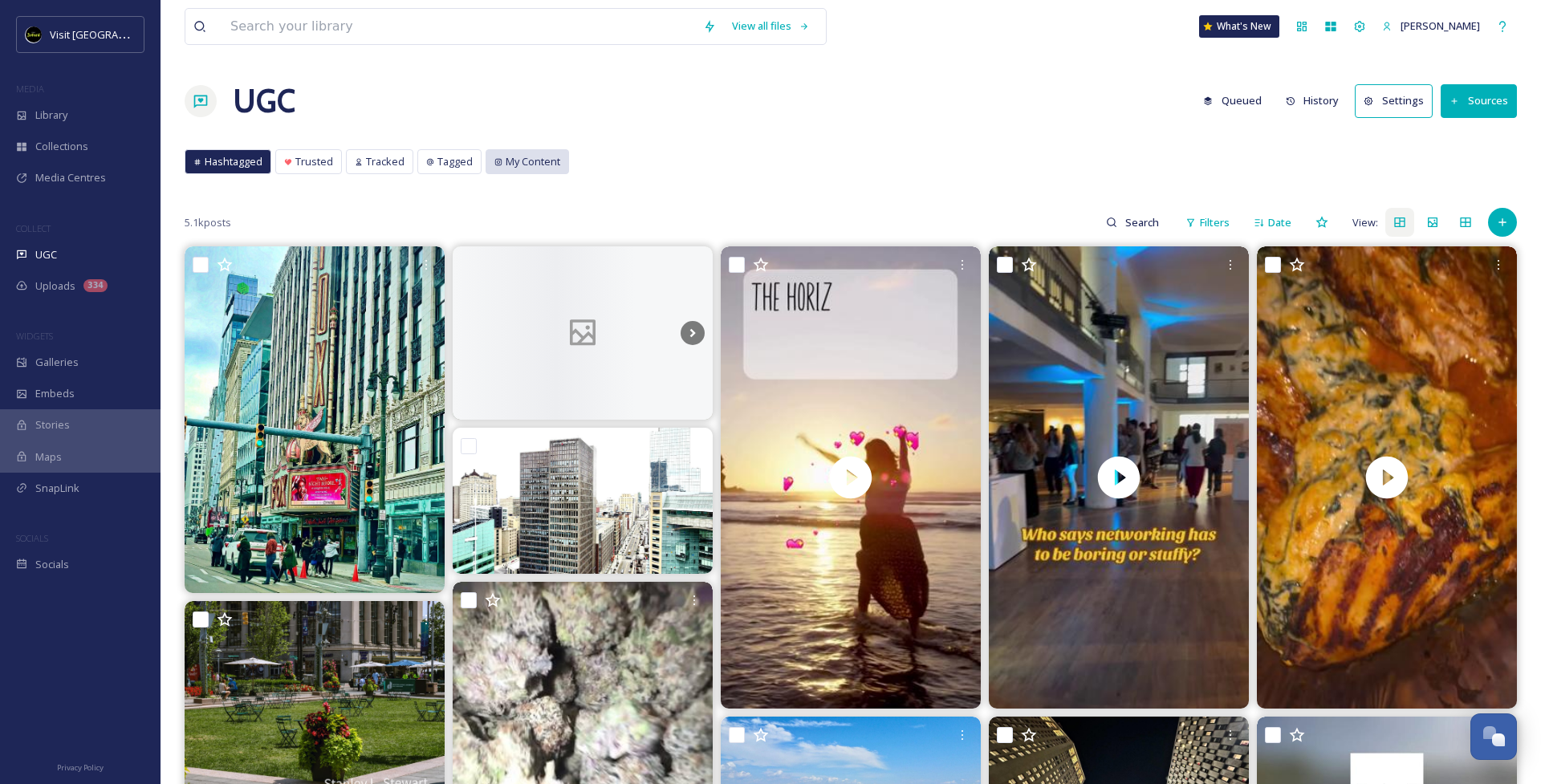
click at [518, 159] on span "My Content" at bounding box center [533, 162] width 55 height 16
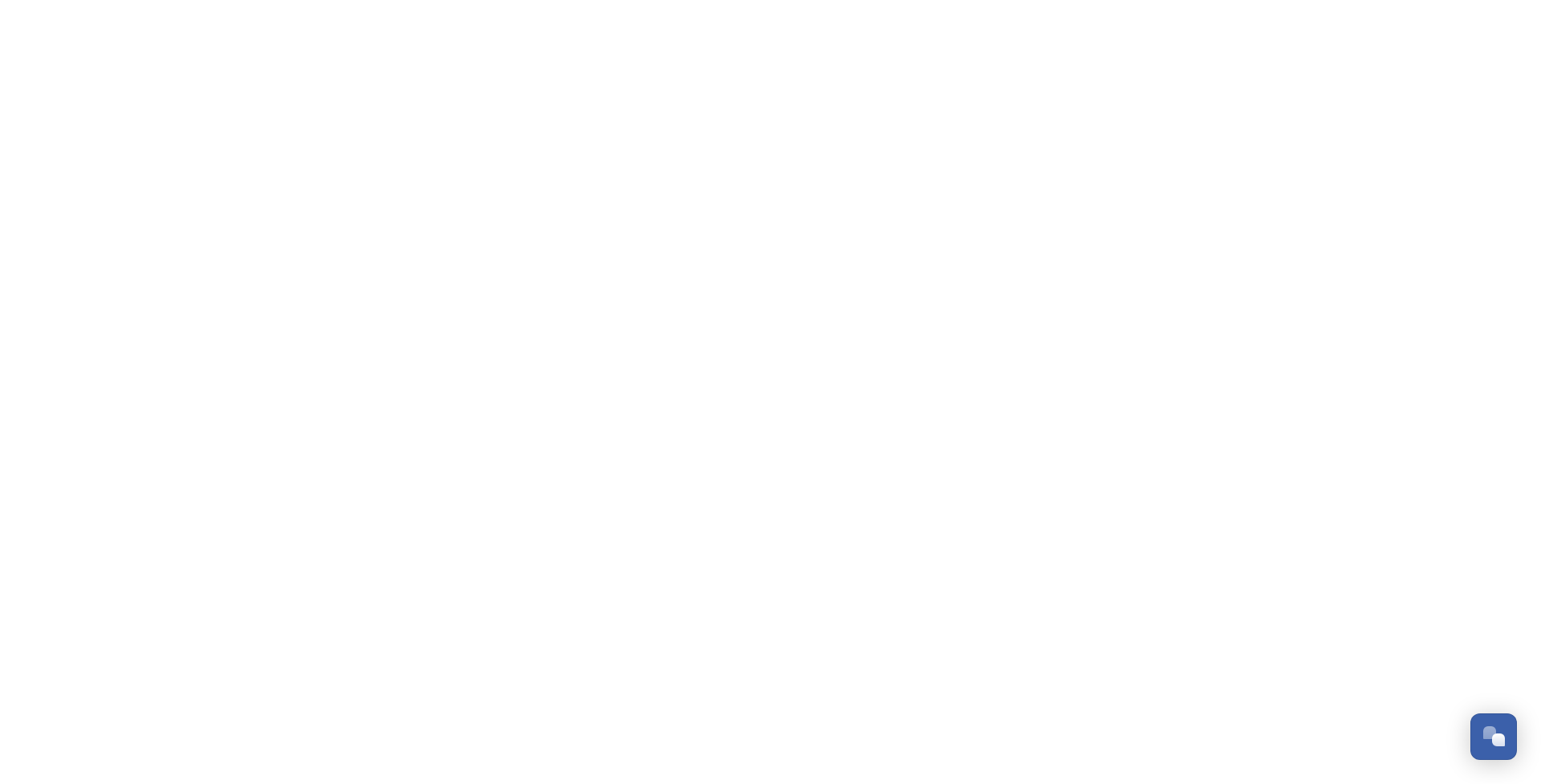
scroll to position [1603, 0]
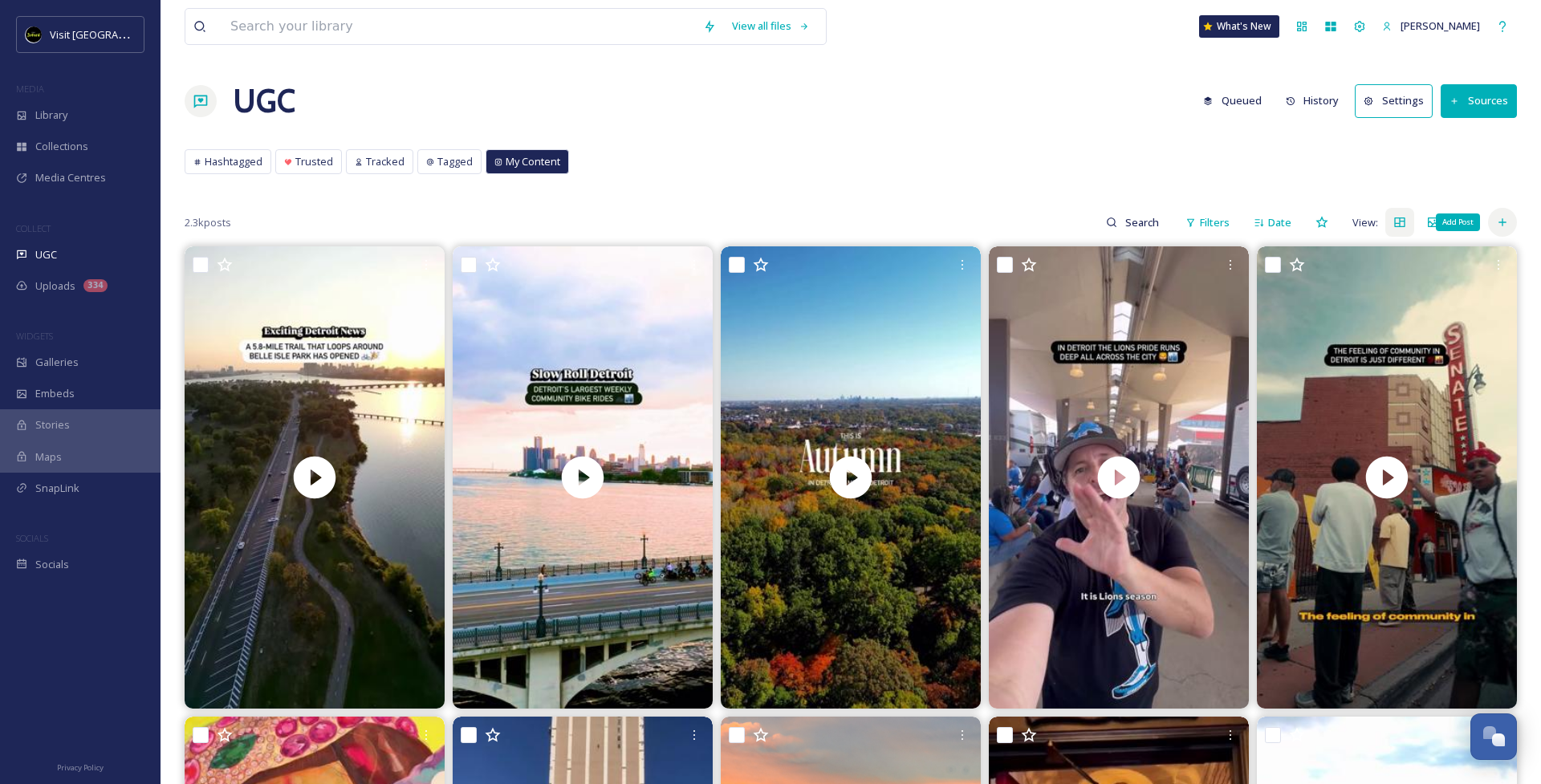
click at [1501, 225] on icon at bounding box center [1502, 222] width 13 height 13
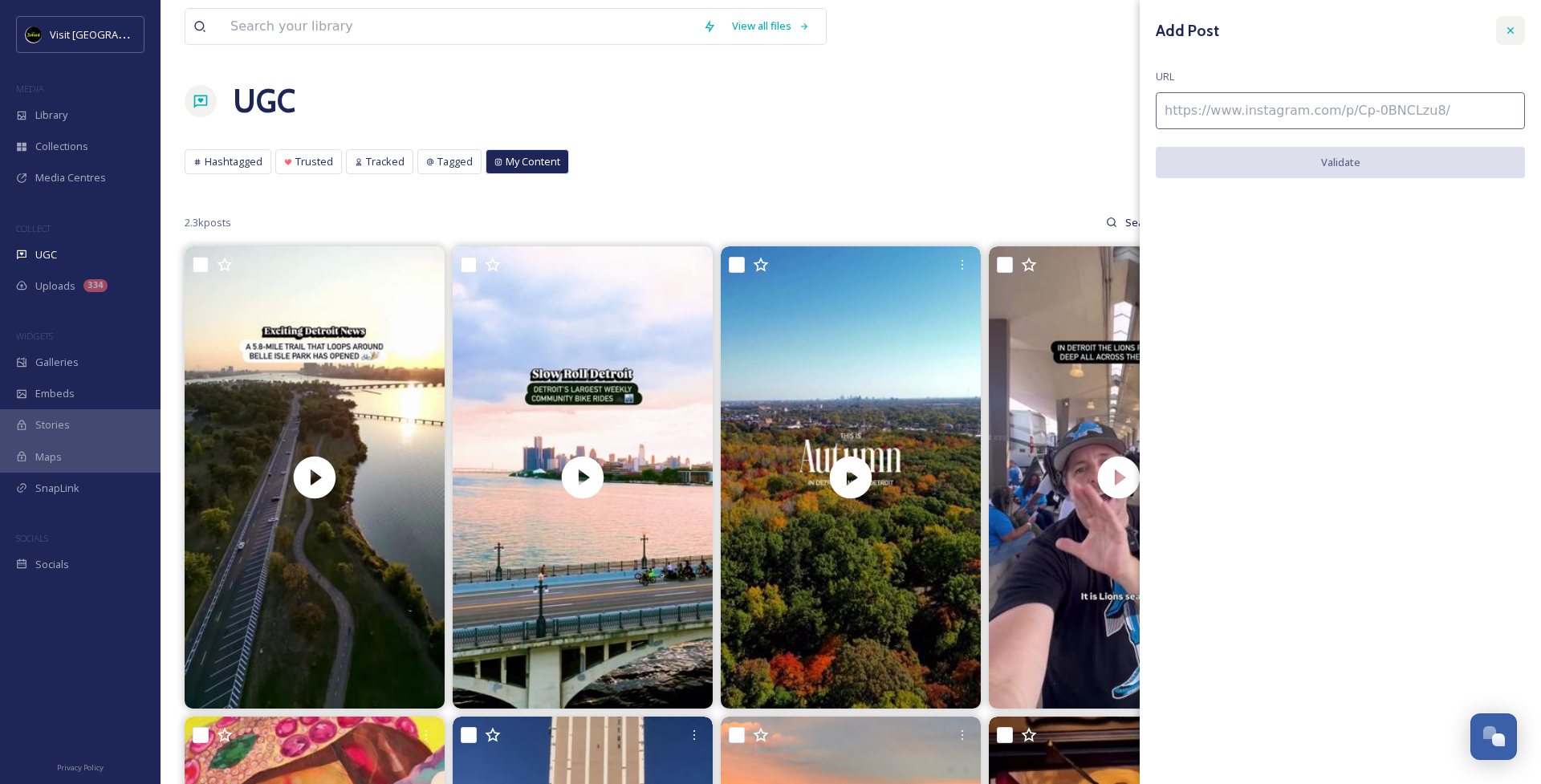
click at [1508, 34] on icon at bounding box center [1510, 30] width 13 height 13
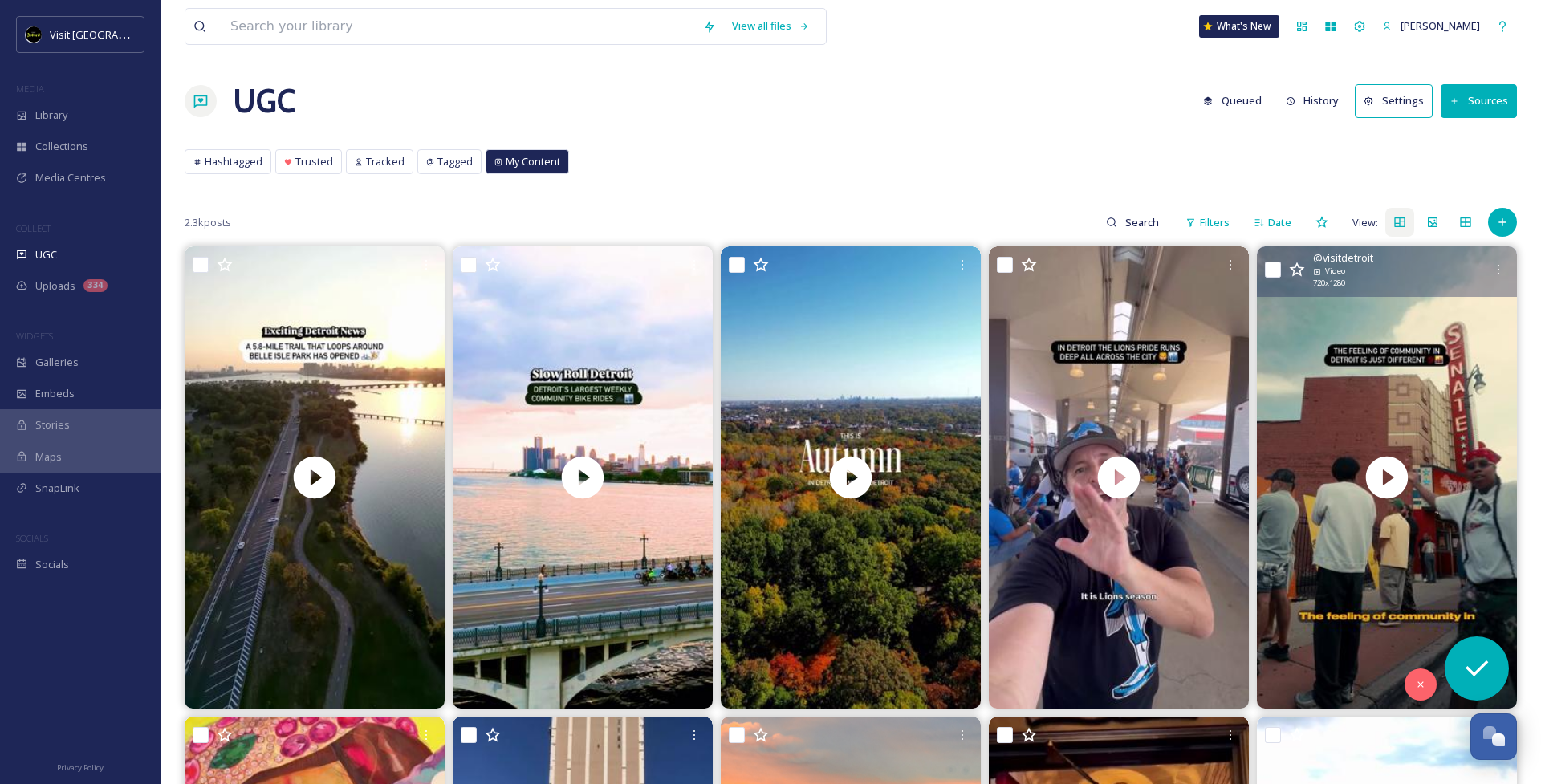
scroll to position [0, 0]
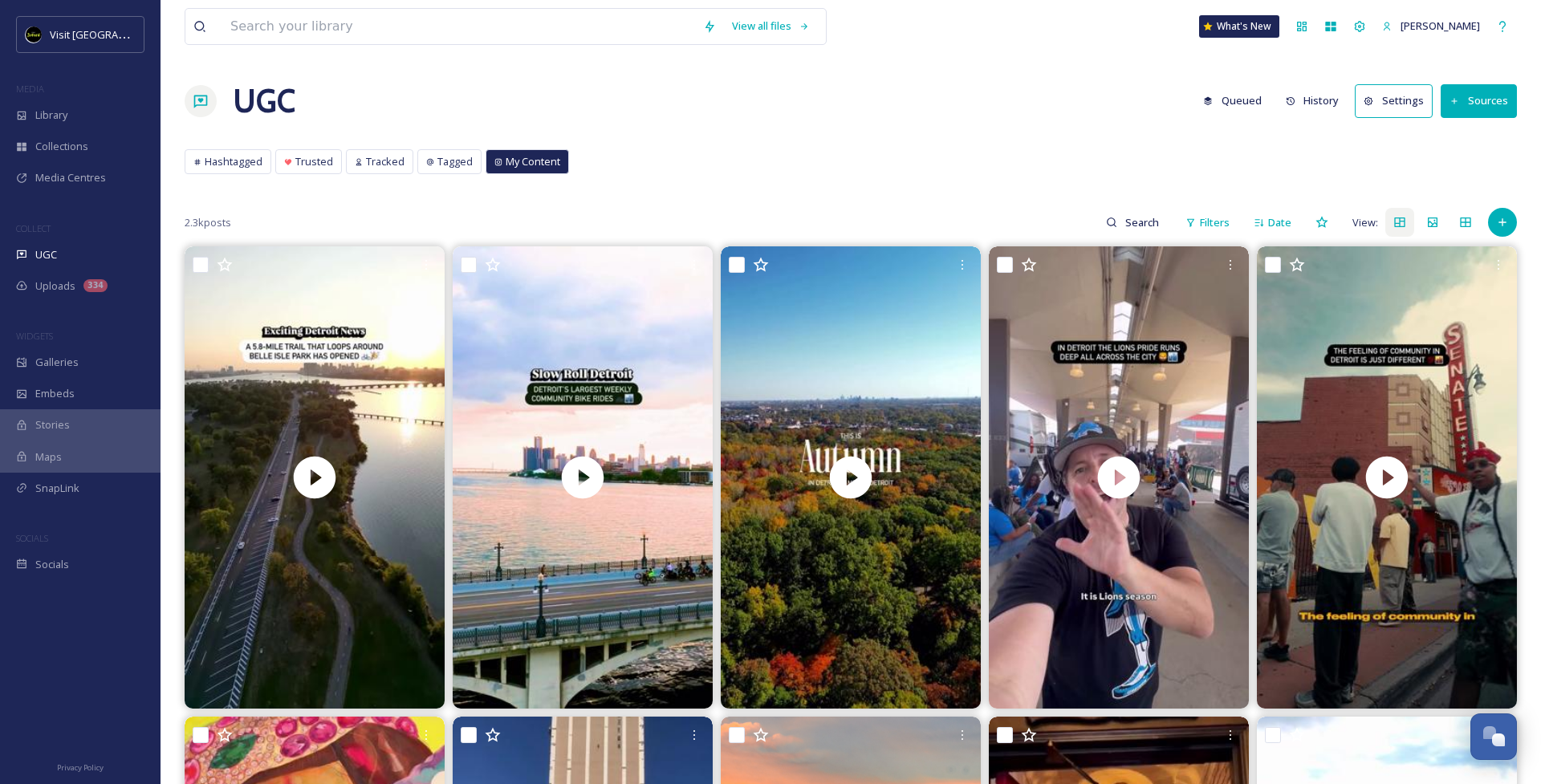
click at [1314, 102] on button "History" at bounding box center [1313, 100] width 70 height 31
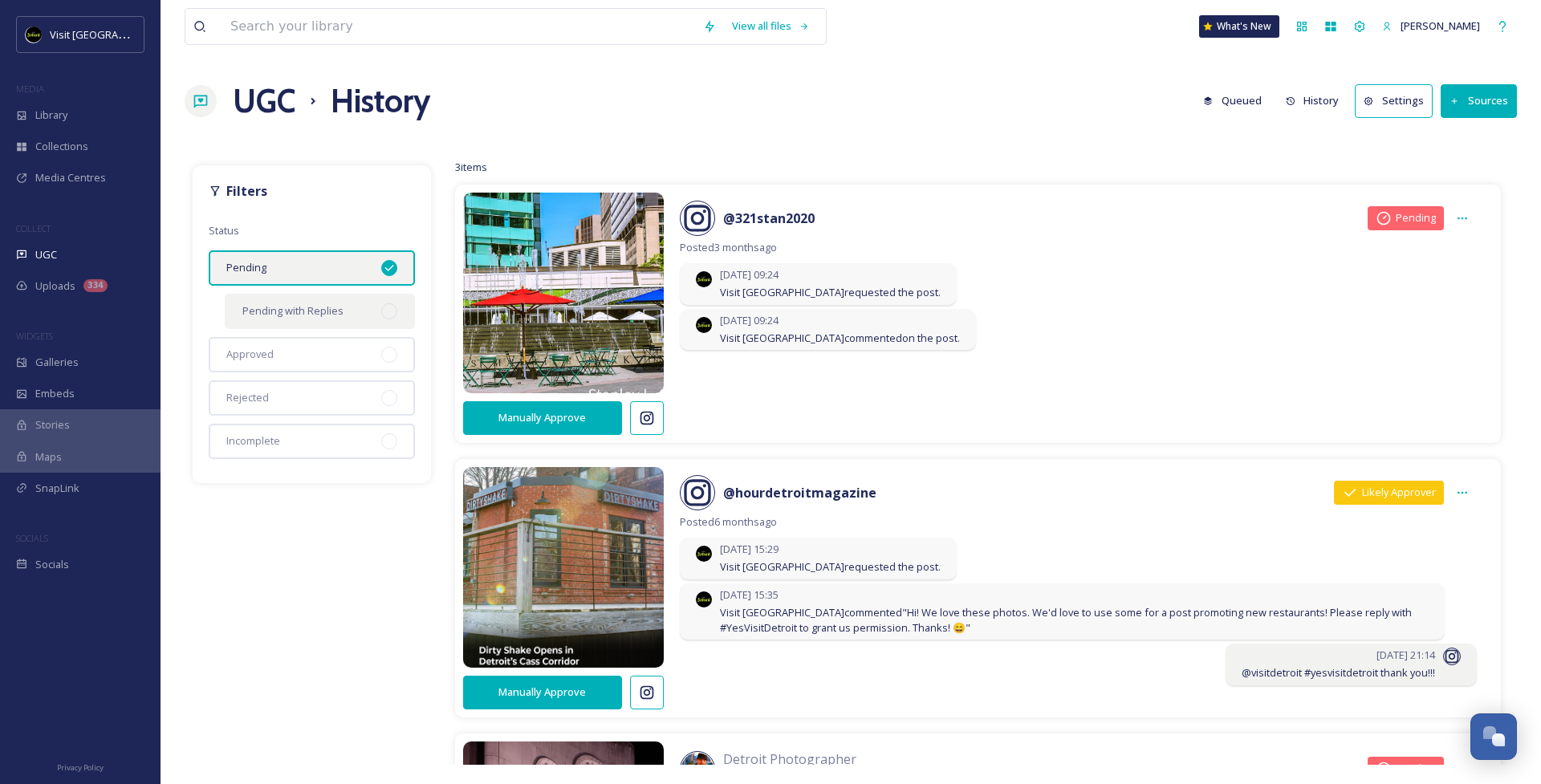
click at [318, 308] on span "Pending with Replies" at bounding box center [293, 312] width 101 height 16
click at [1248, 115] on button "Queued" at bounding box center [1232, 100] width 75 height 31
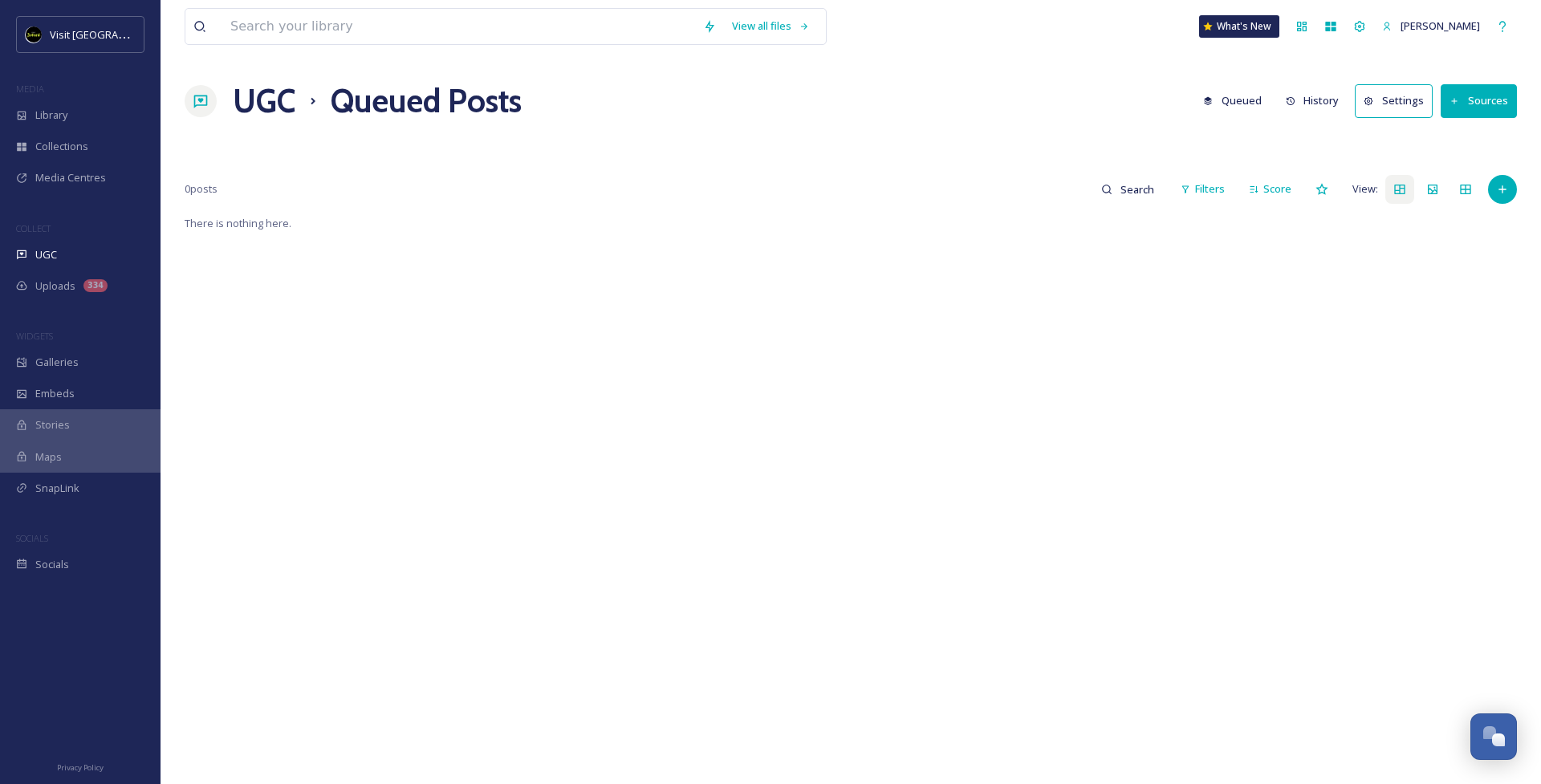
click at [1247, 103] on button "Queued" at bounding box center [1232, 100] width 75 height 31
click at [1307, 102] on button "History" at bounding box center [1313, 100] width 70 height 31
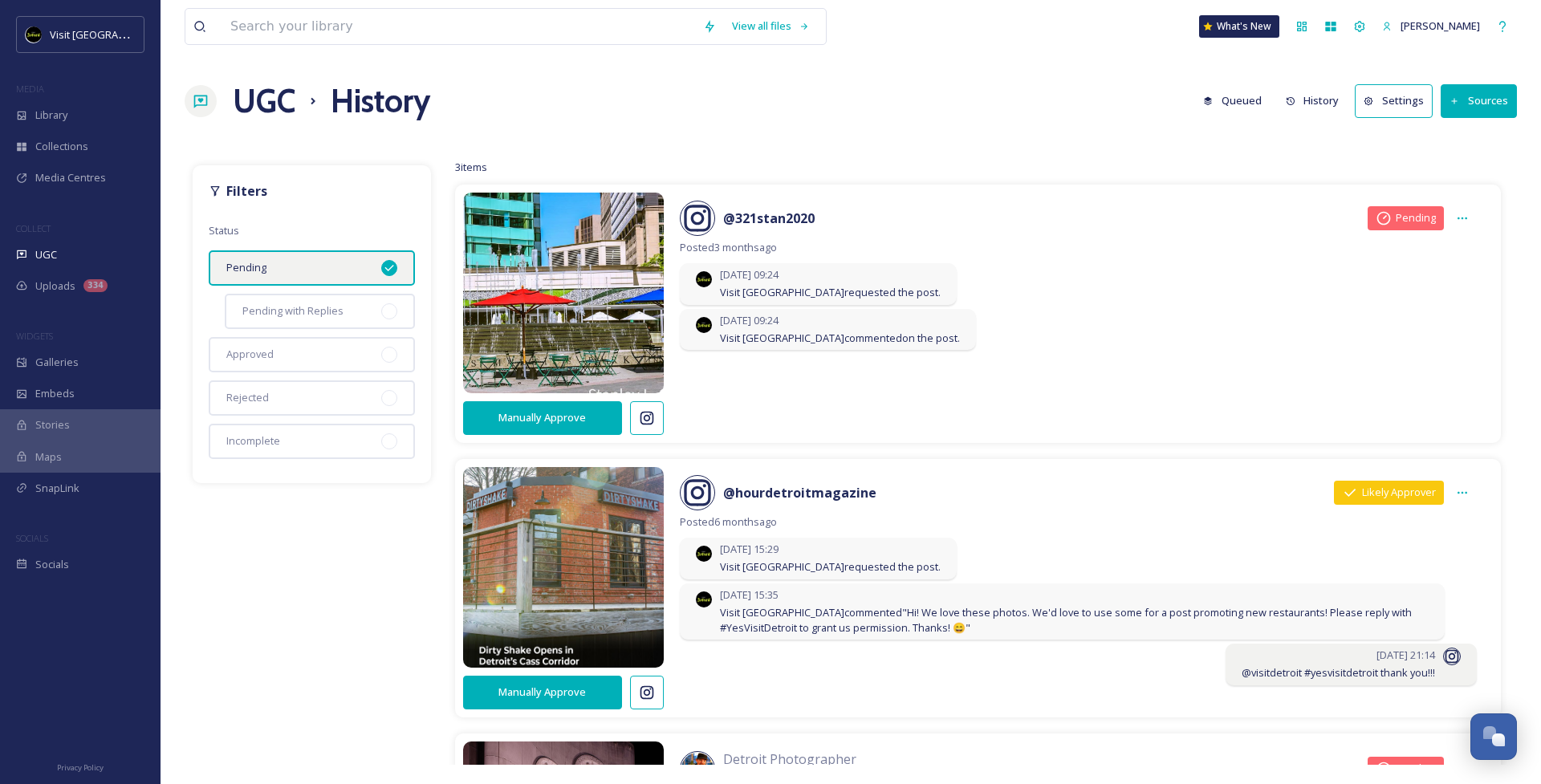
click at [1244, 107] on button "Queued" at bounding box center [1232, 100] width 75 height 31
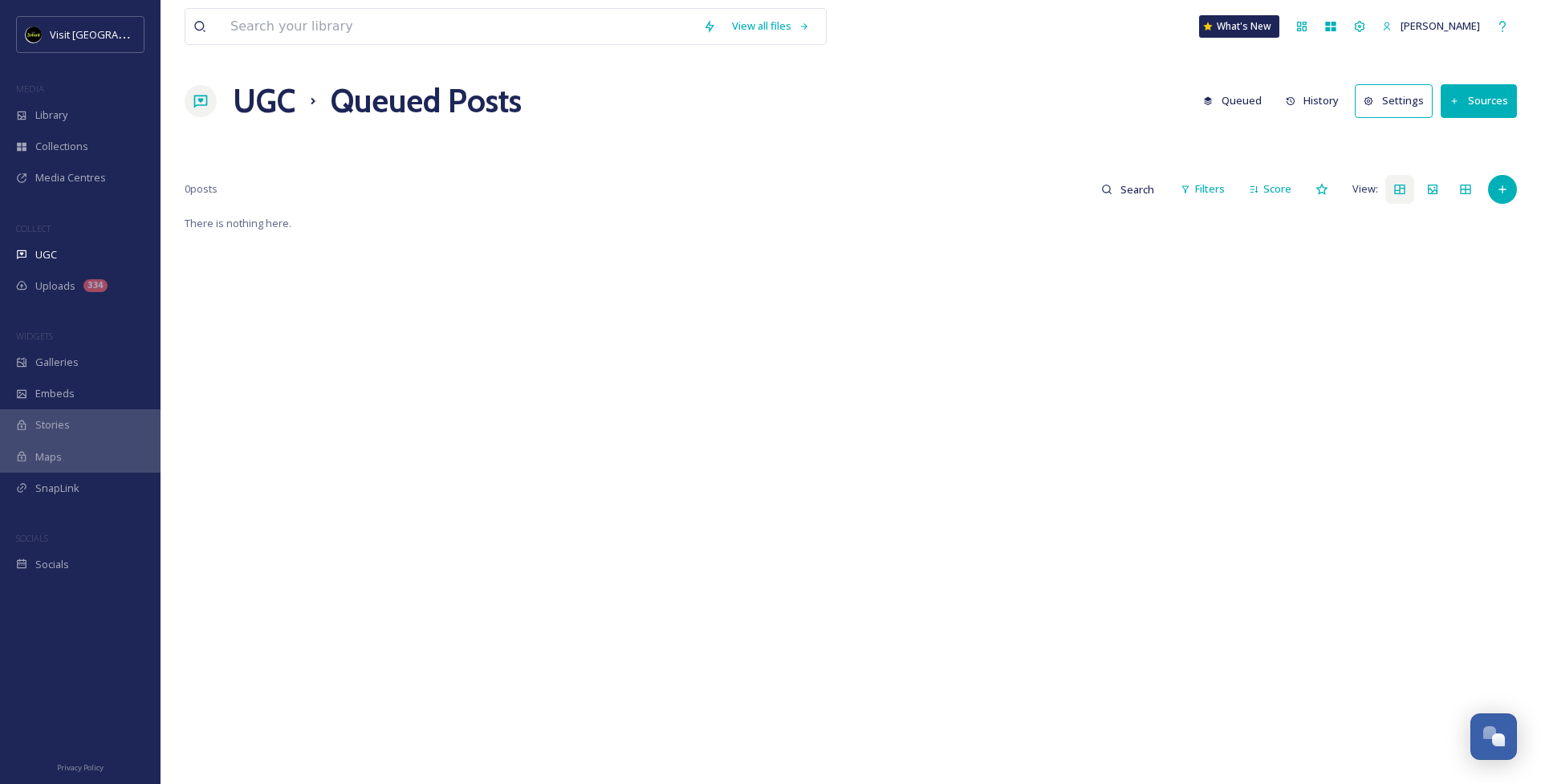
click at [282, 107] on h1 "UGC" at bounding box center [264, 100] width 62 height 48
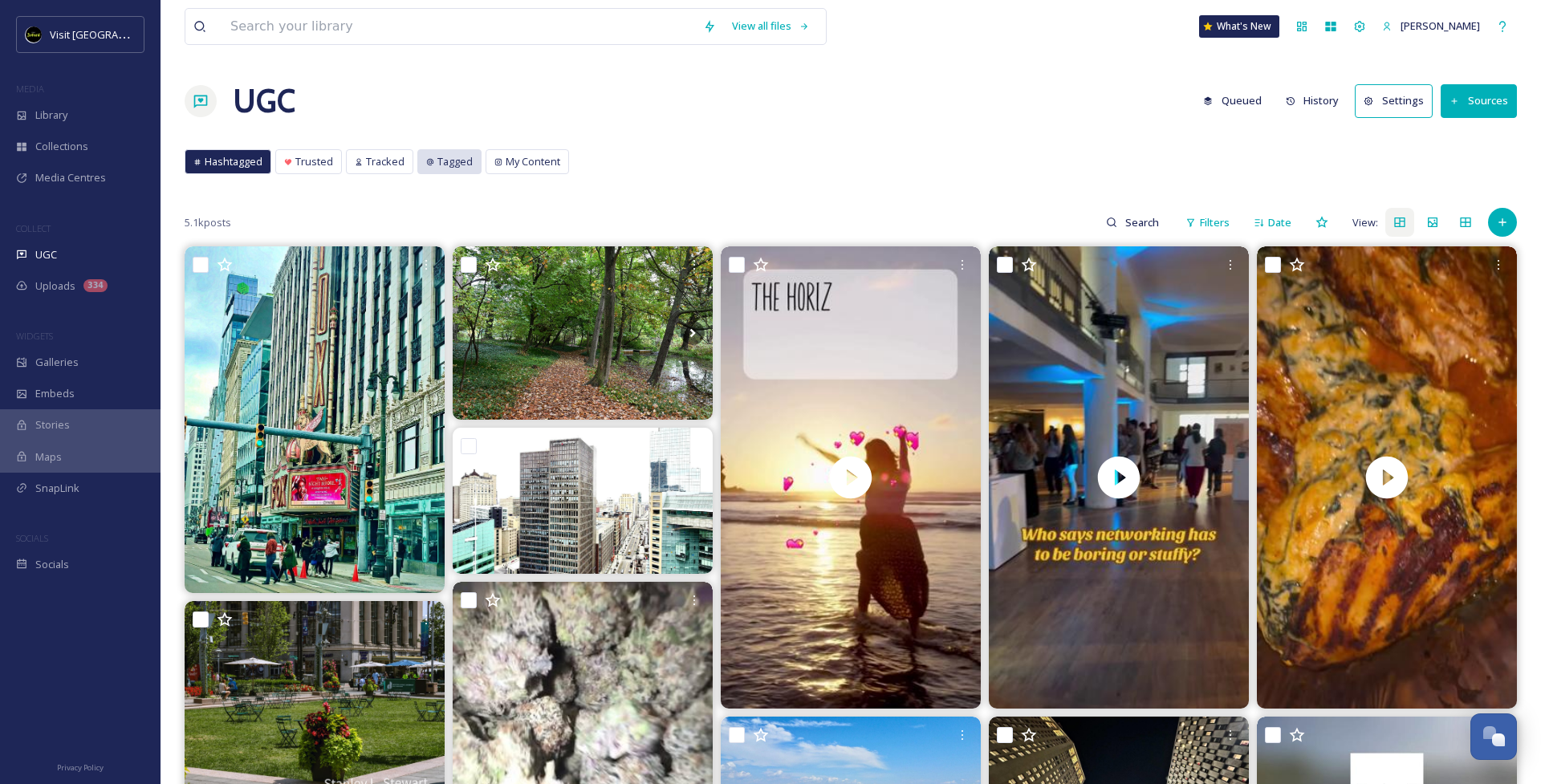
click at [450, 163] on span "Tagged" at bounding box center [455, 162] width 35 height 16
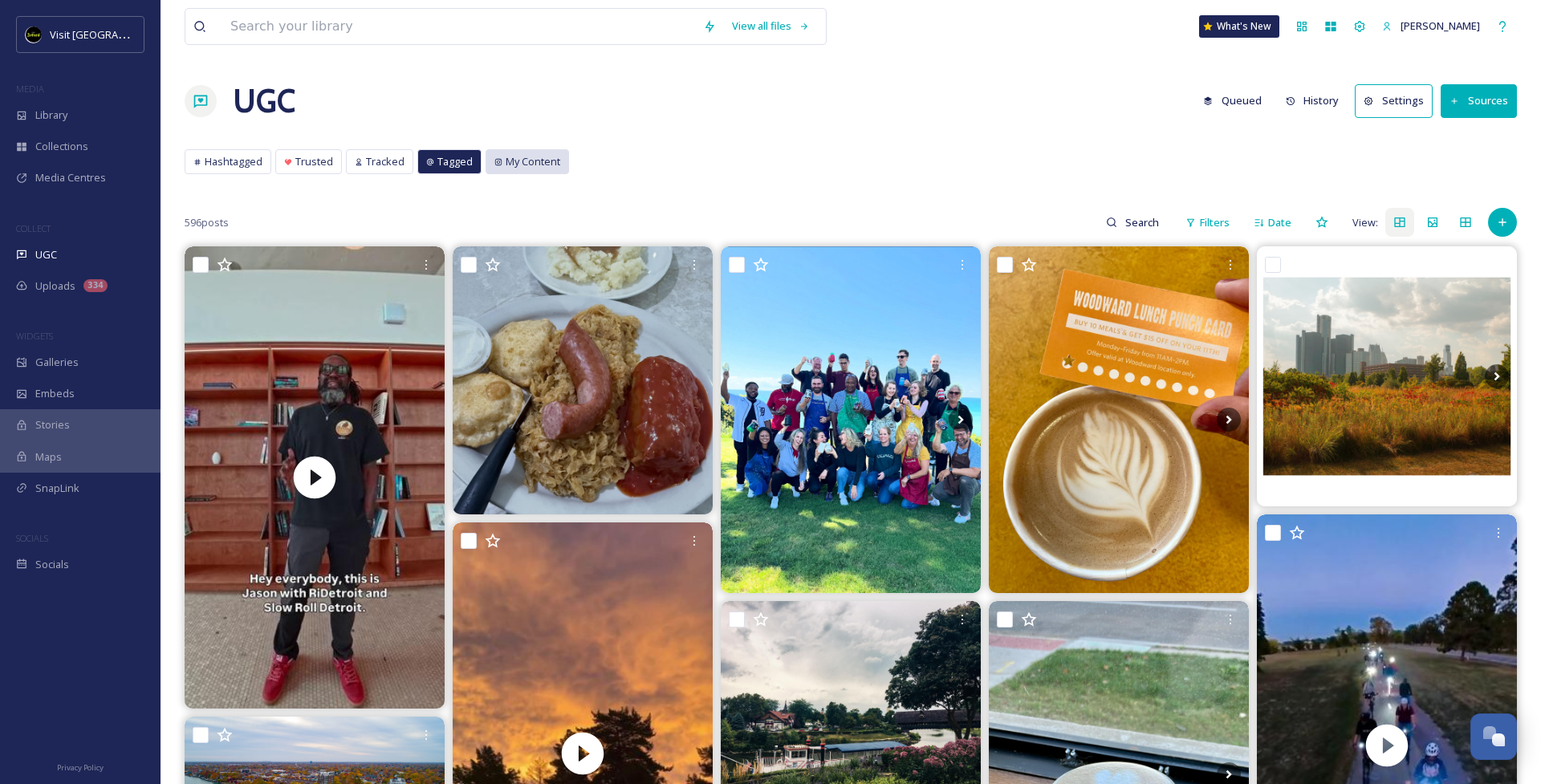
click at [517, 164] on span "My Content" at bounding box center [533, 162] width 55 height 16
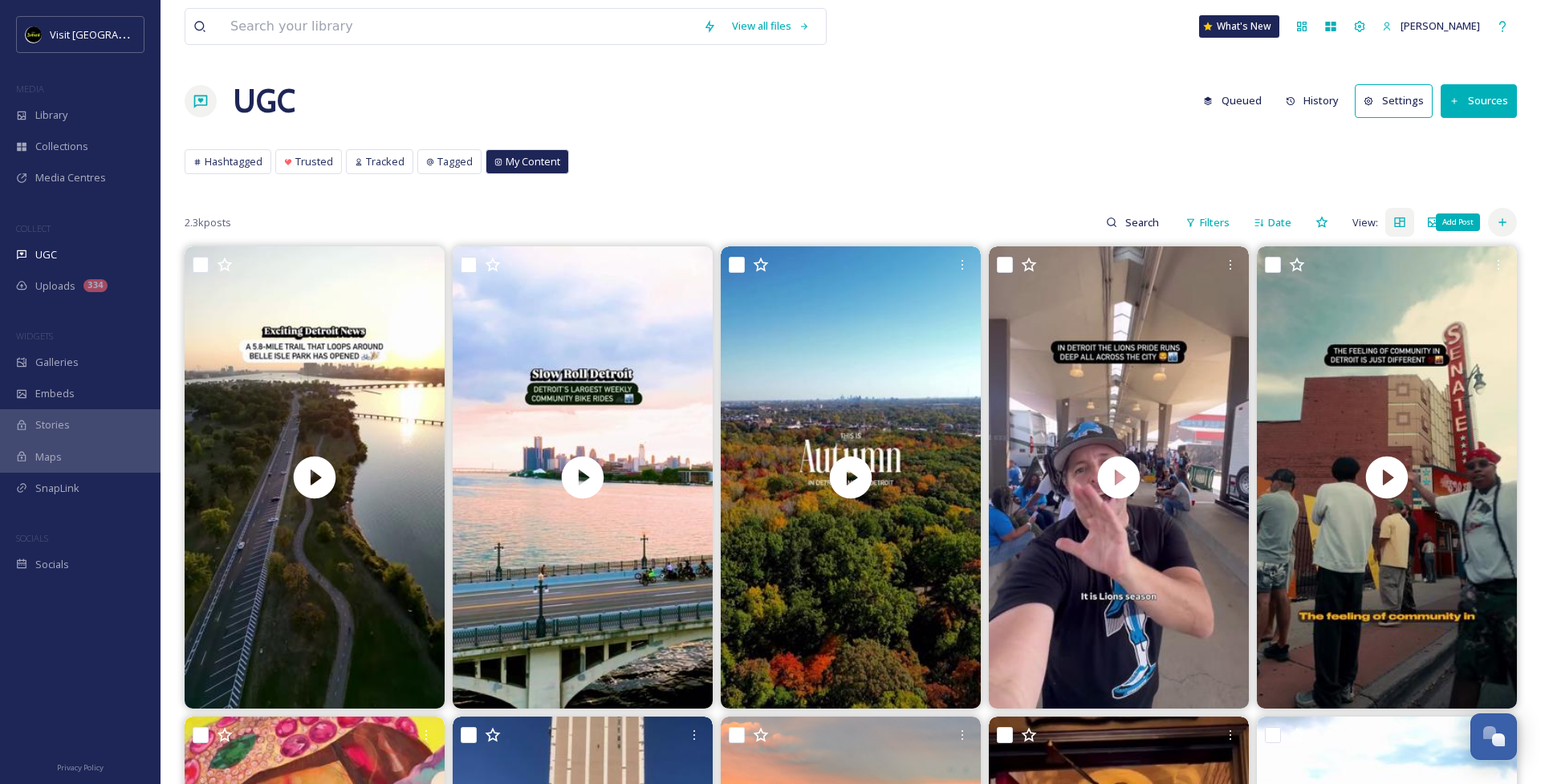
click at [1507, 223] on icon at bounding box center [1502, 222] width 13 height 13
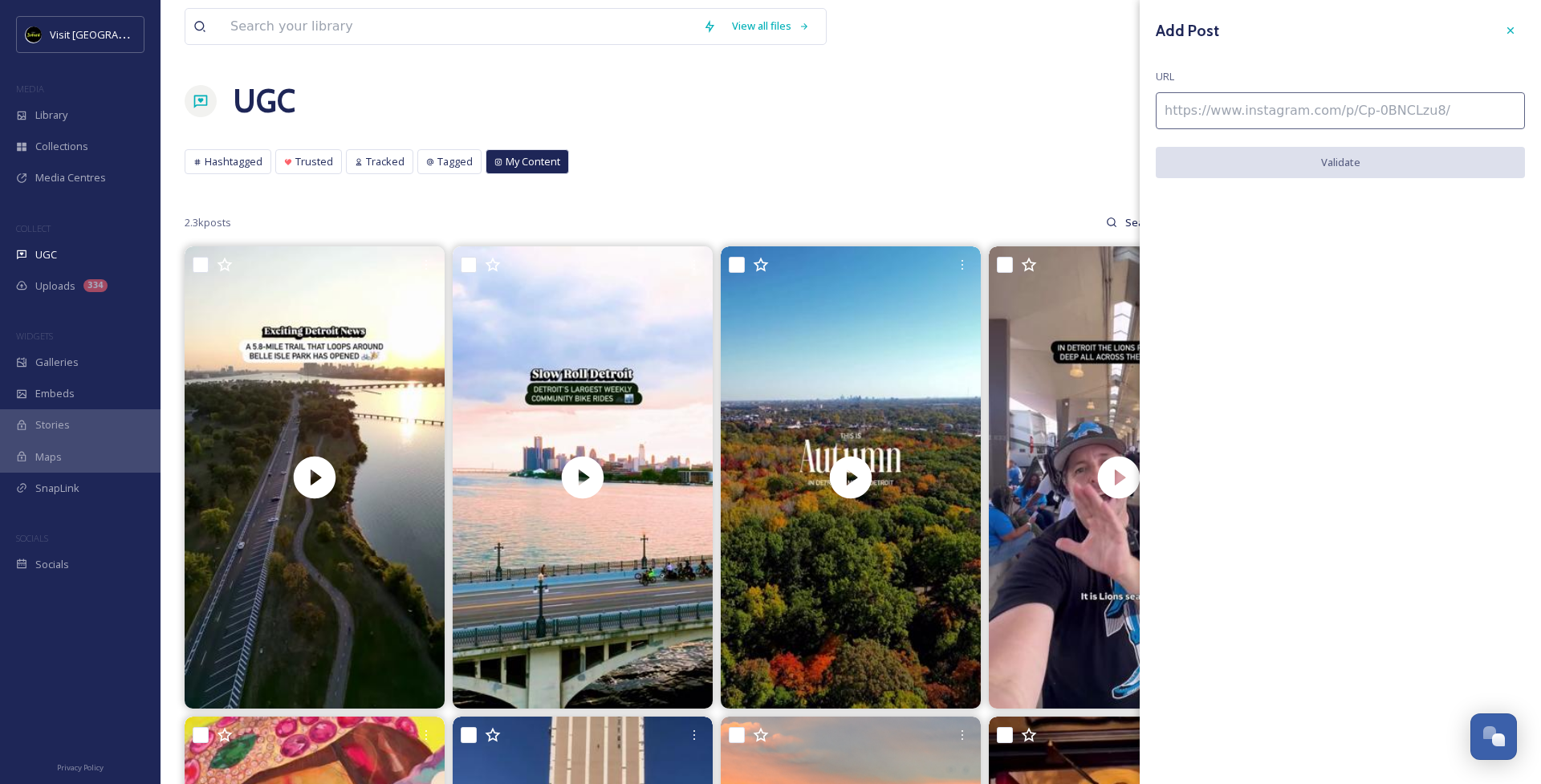
click at [1310, 106] on input at bounding box center [1340, 111] width 369 height 37
paste input "https://www.instagram.com/reel/DO90W8kCX-l/"
type input "https://www.instagram.com/reel/DO90W8kCX-l/"
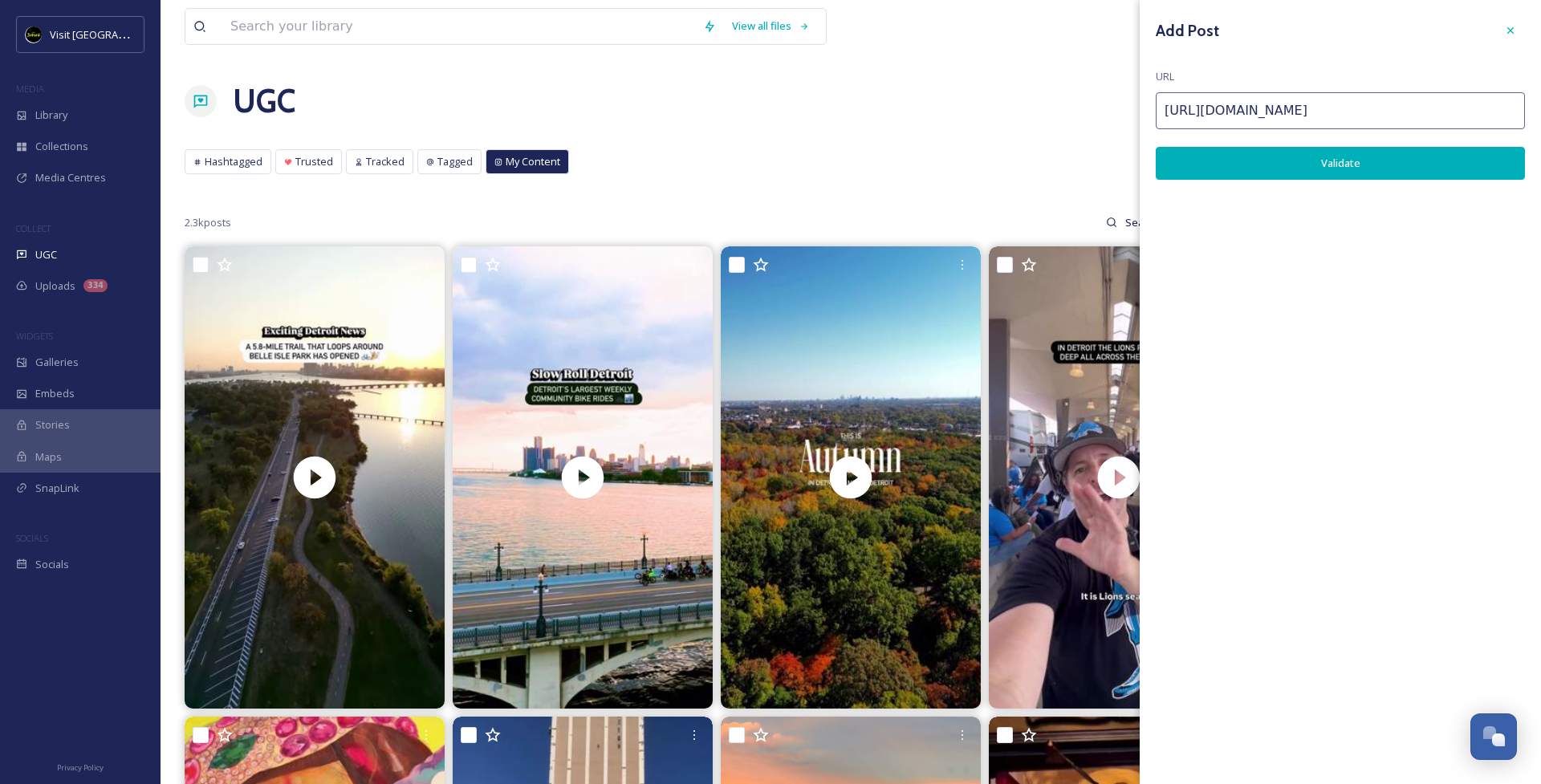
click at [1357, 168] on button "Validate" at bounding box center [1340, 164] width 369 height 33
click at [1357, 168] on button "Add Post" at bounding box center [1340, 164] width 369 height 33
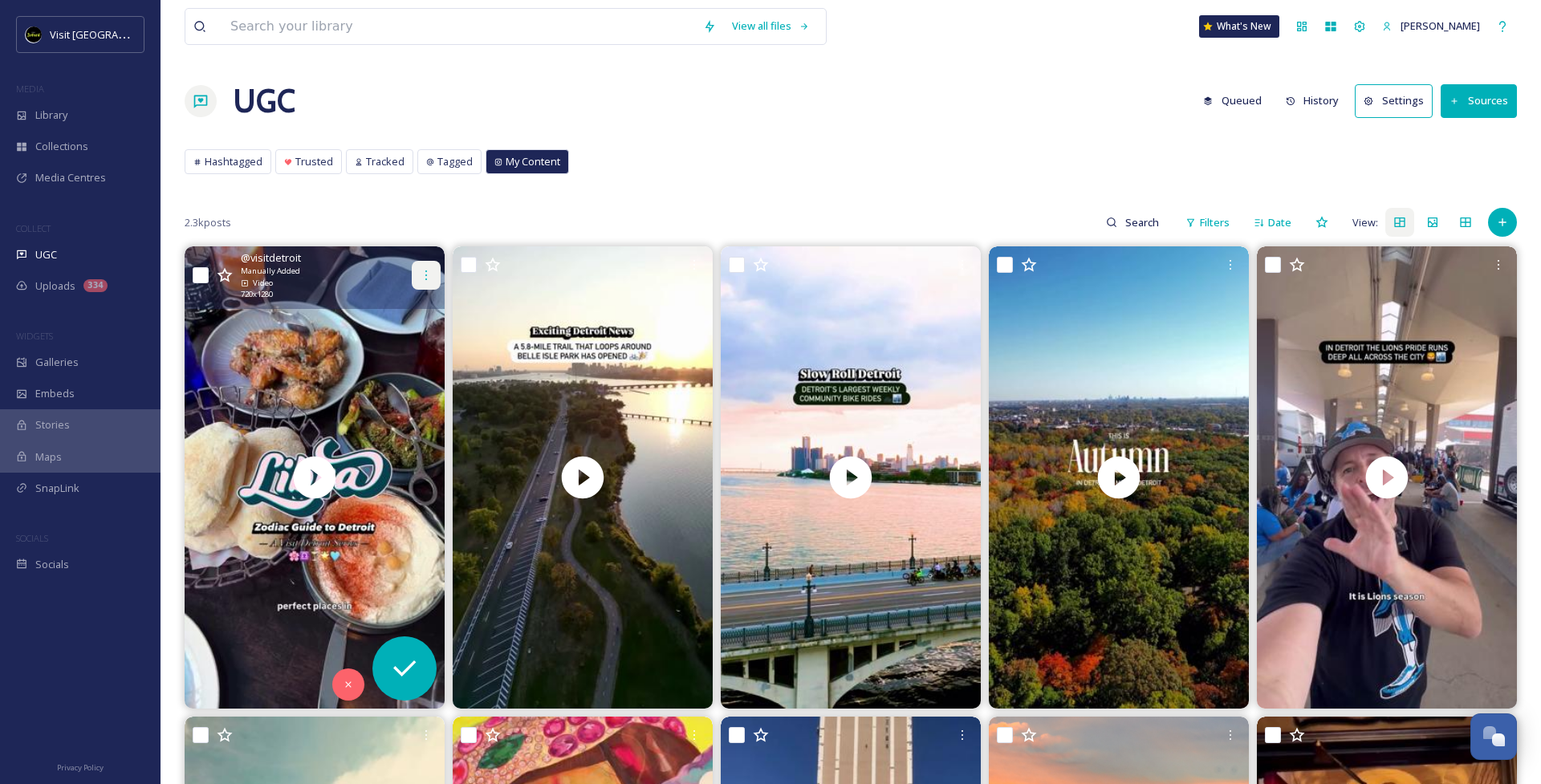
click at [429, 270] on icon at bounding box center [426, 275] width 13 height 13
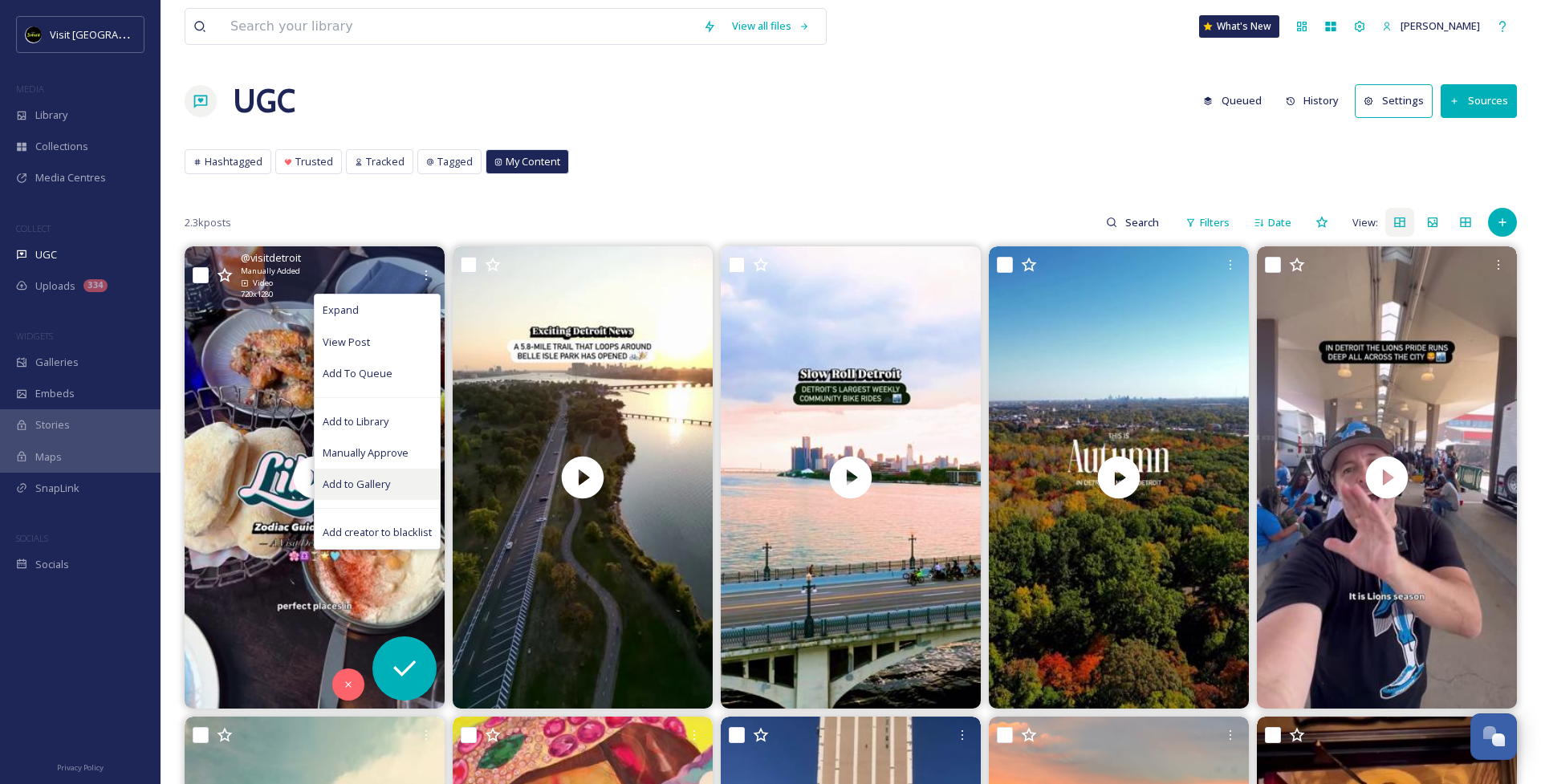
click at [393, 481] on div "Add to Gallery" at bounding box center [377, 484] width 126 height 31
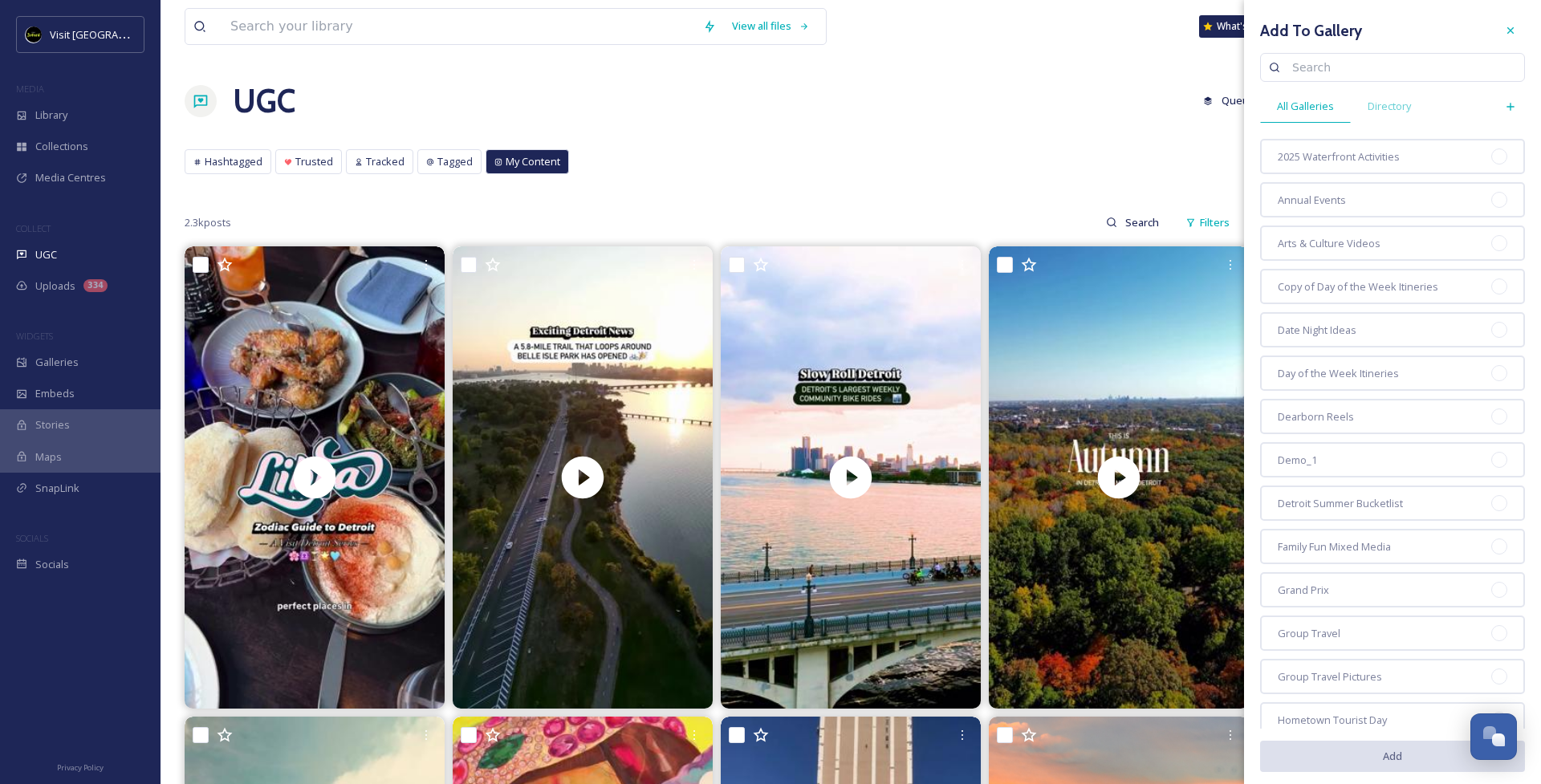
click at [1357, 80] on input at bounding box center [1401, 67] width 232 height 32
type input "zodiac"
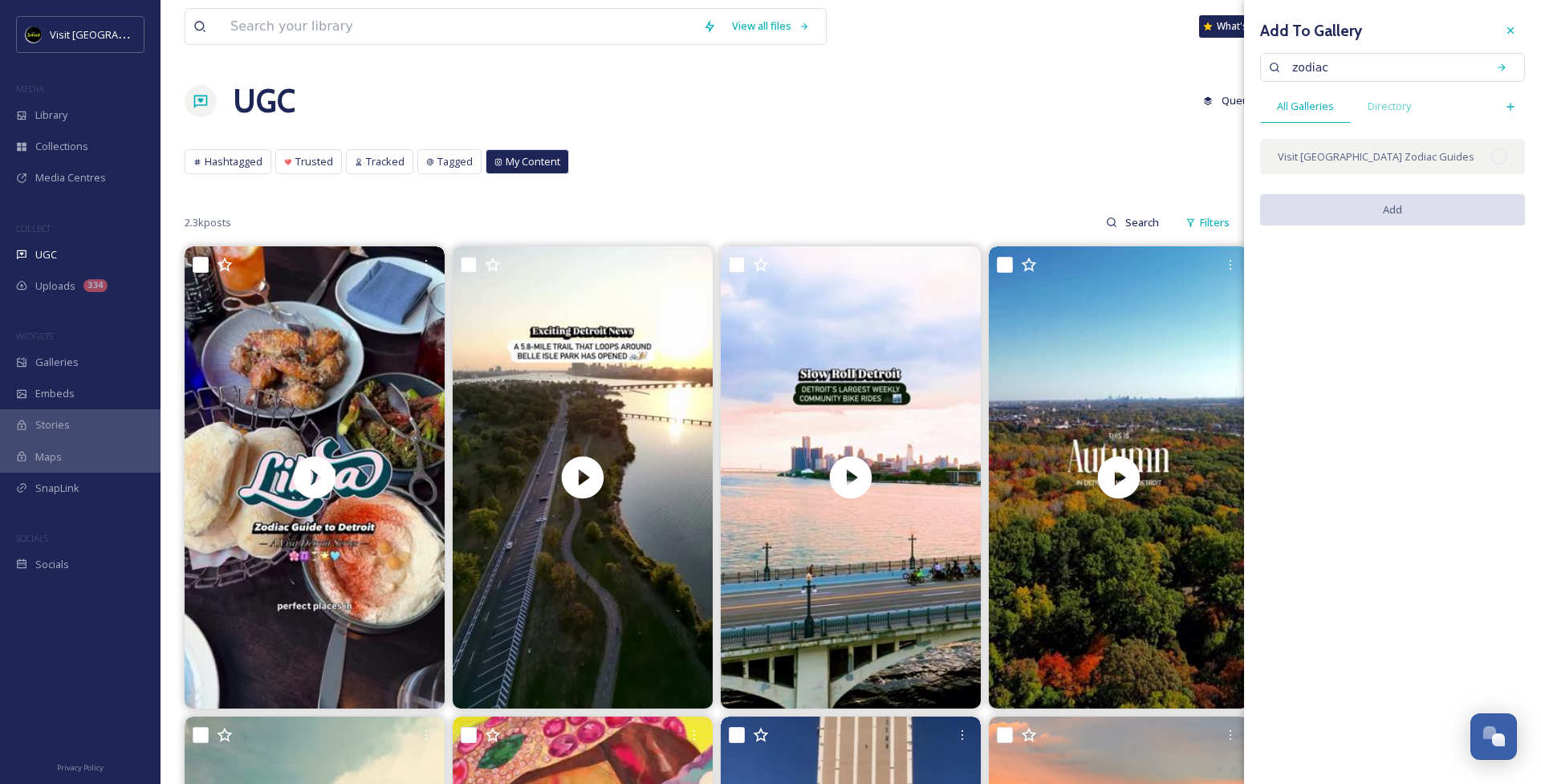
click at [1372, 153] on span "Visit [GEOGRAPHIC_DATA] Zodiac Guides" at bounding box center [1376, 157] width 197 height 16
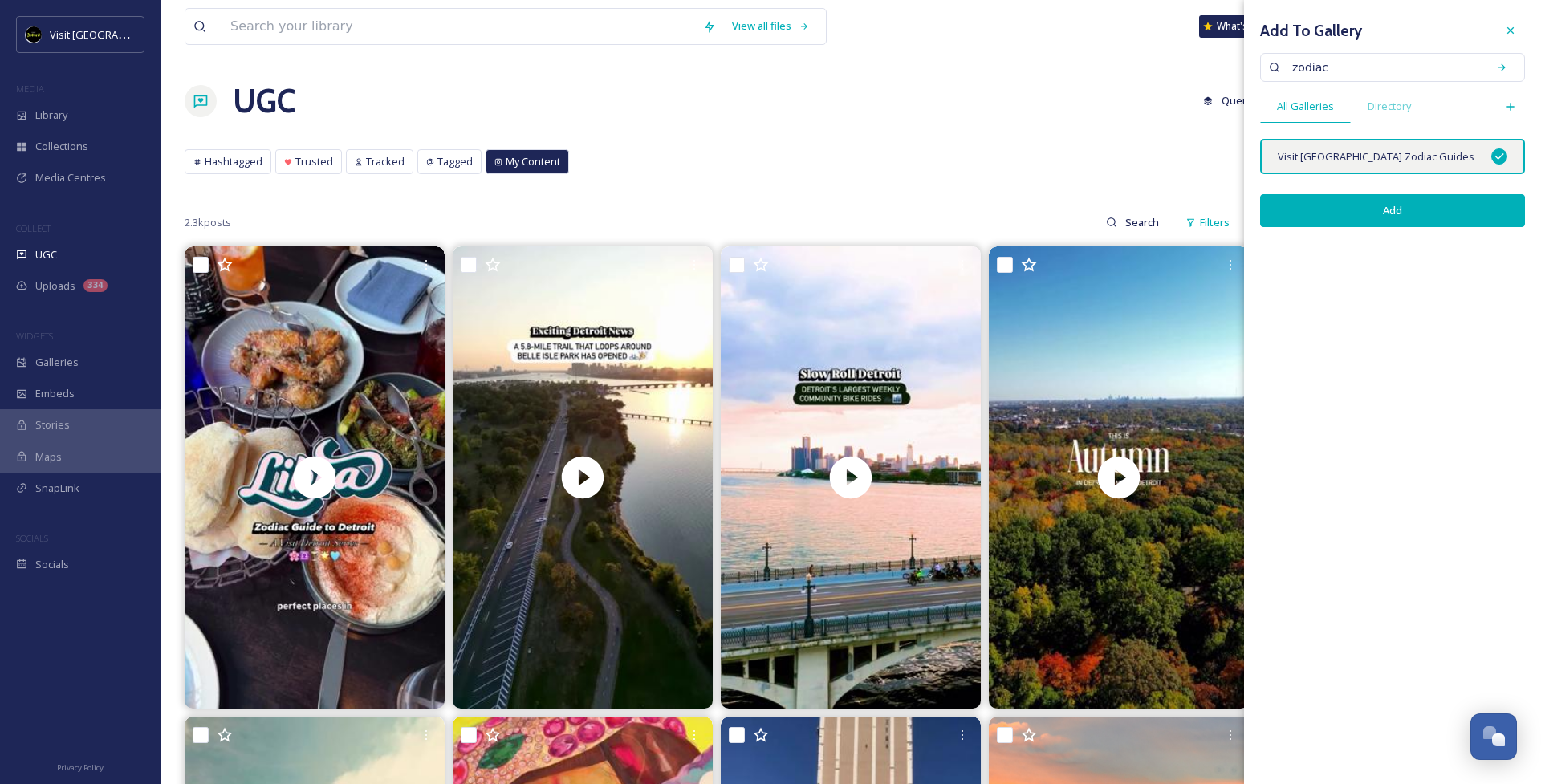
click at [1394, 213] on button "Add" at bounding box center [1393, 210] width 265 height 33
